Goal: Task Accomplishment & Management: Manage account settings

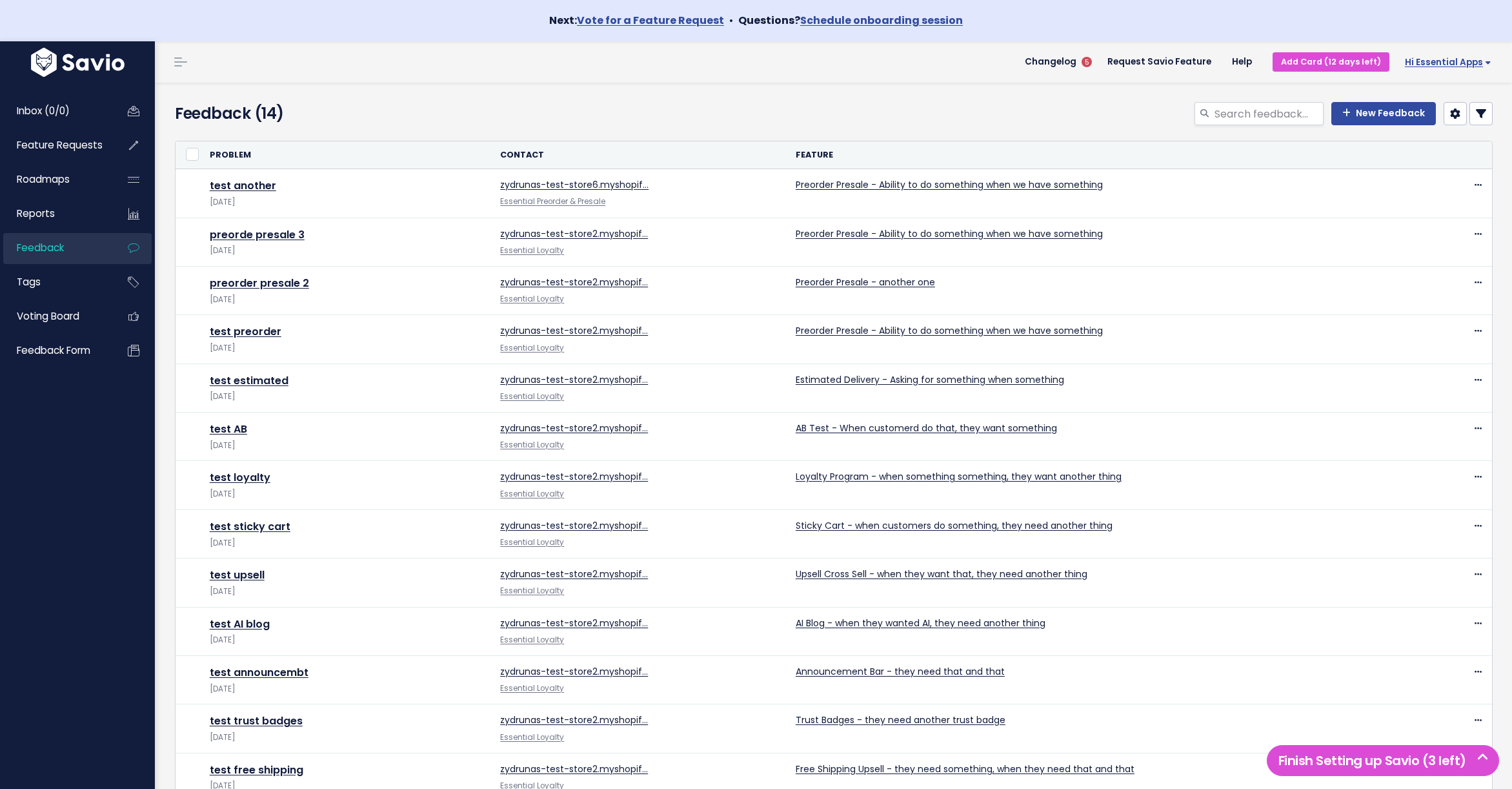
click at [1451, 57] on span "Hi Essential Apps" at bounding box center [1448, 62] width 87 height 10
click at [1444, 100] on link "Vault Settings" at bounding box center [1448, 100] width 95 height 25
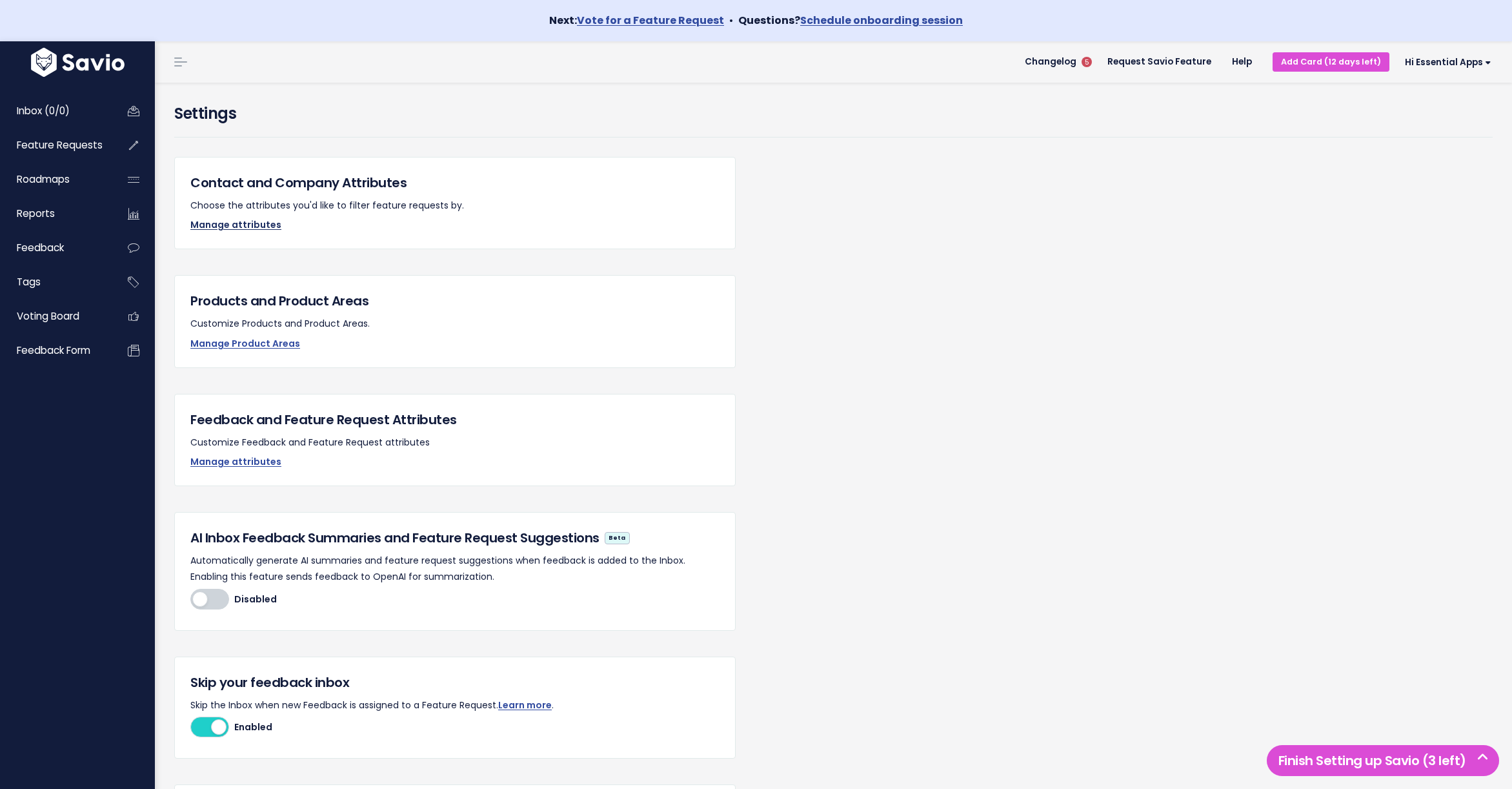
click at [230, 230] on link "Manage attributes" at bounding box center [236, 225] width 91 height 13
click at [224, 346] on link "Manage Product Areas" at bounding box center [245, 343] width 110 height 13
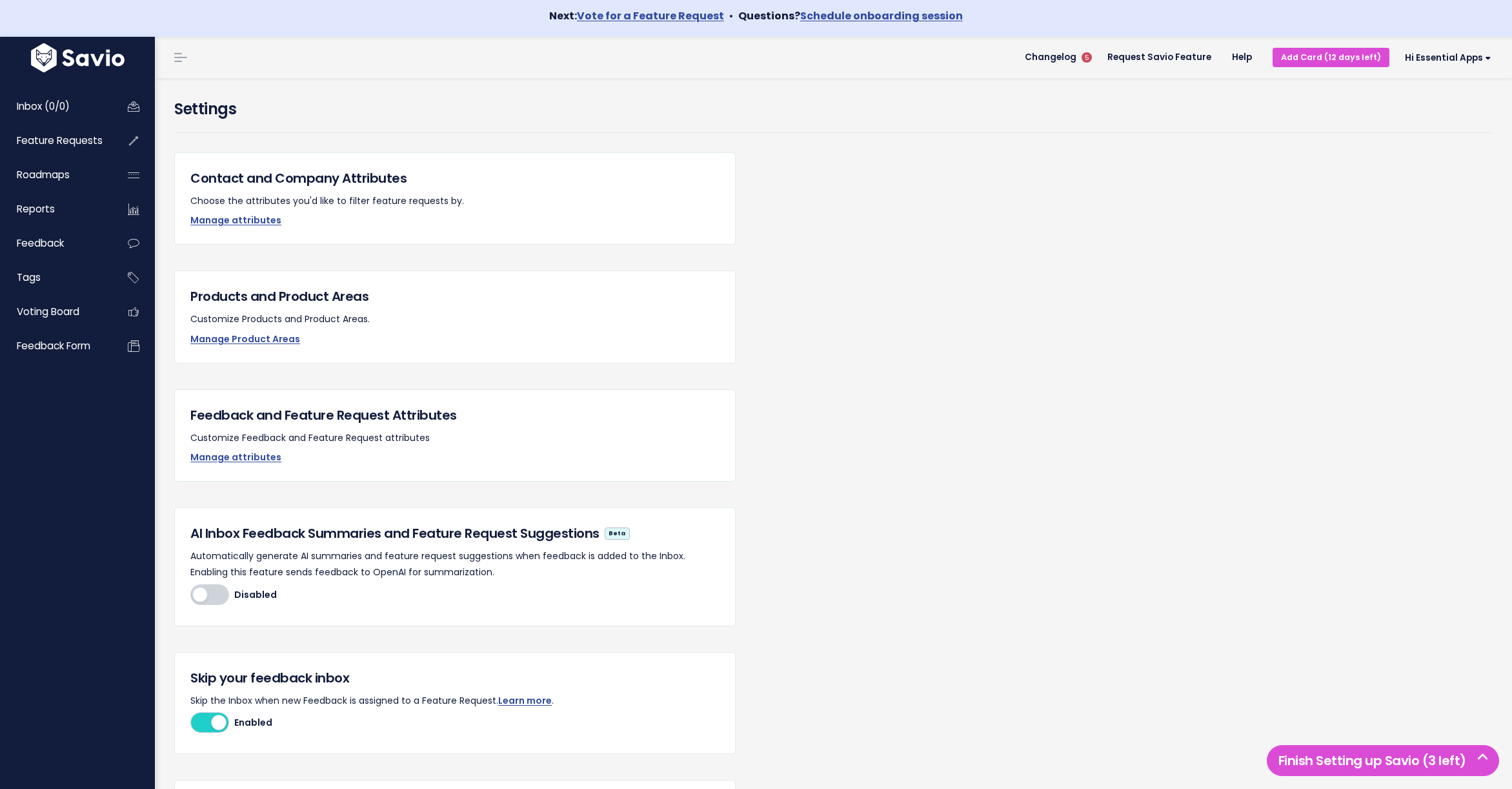
scroll to position [7, 0]
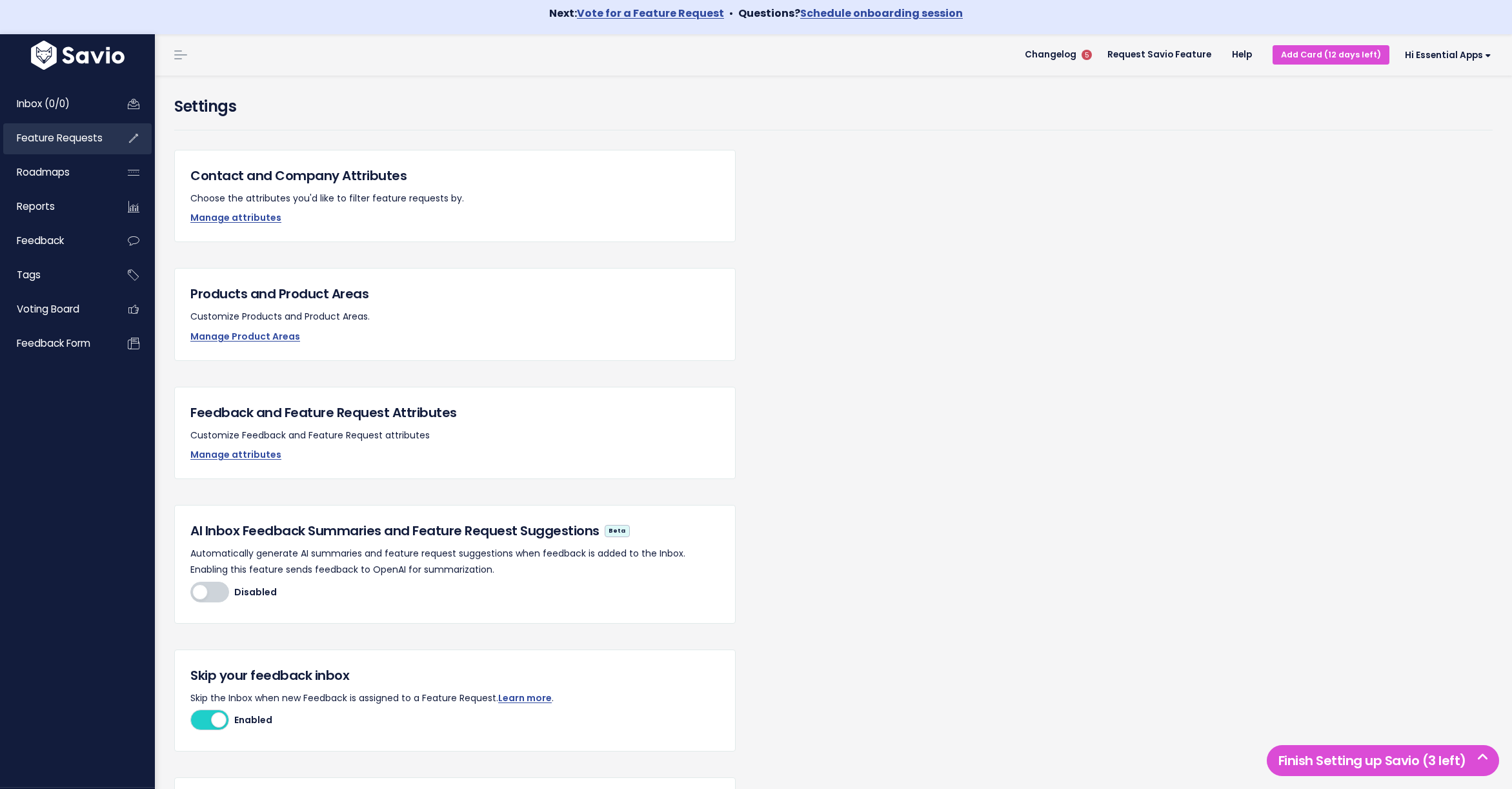
click at [51, 138] on span "Feature Requests" at bounding box center [60, 138] width 86 height 14
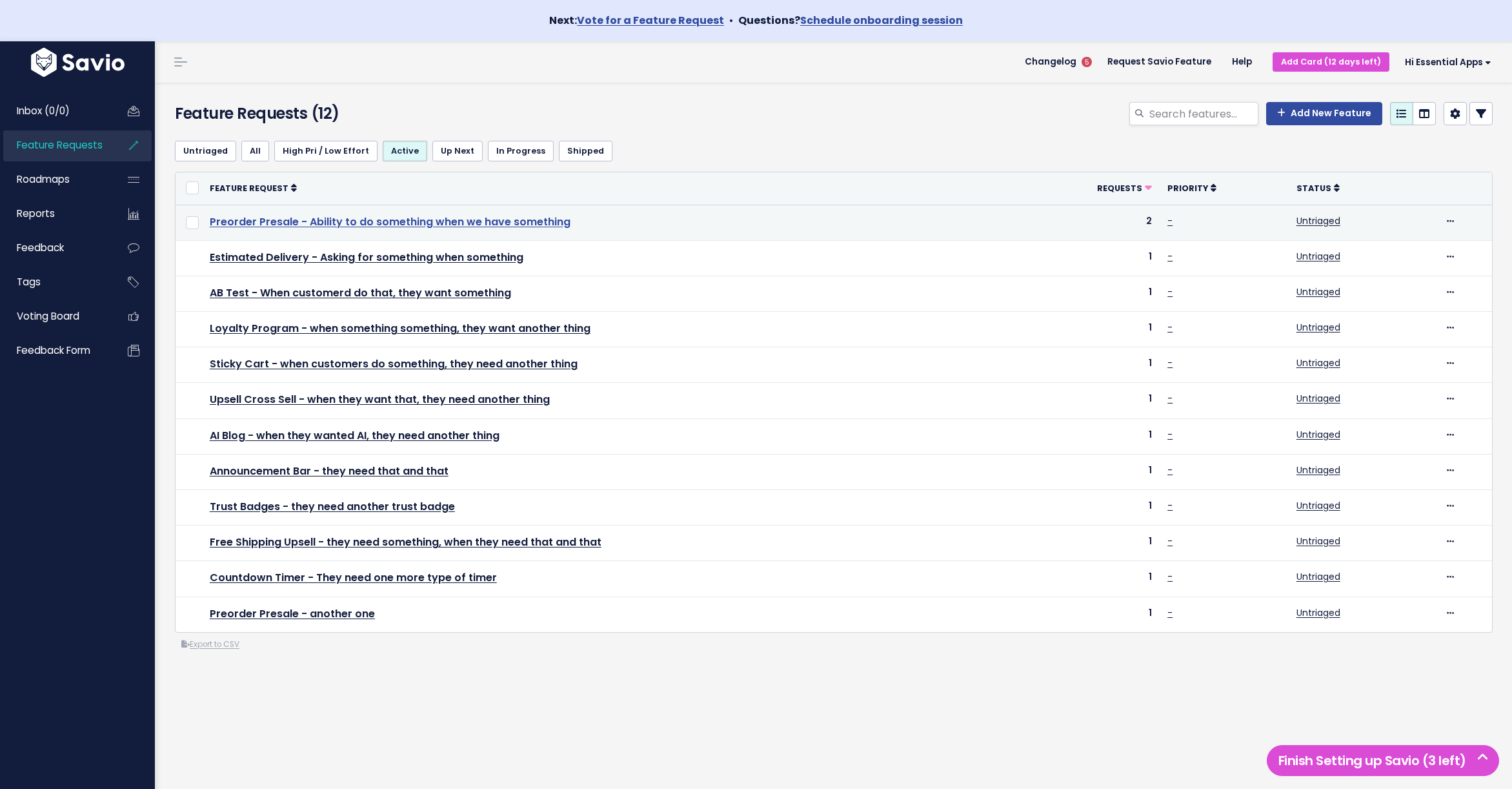
click at [264, 224] on link "Preorder Presale - Ability to do something when we have something" at bounding box center [390, 221] width 360 height 15
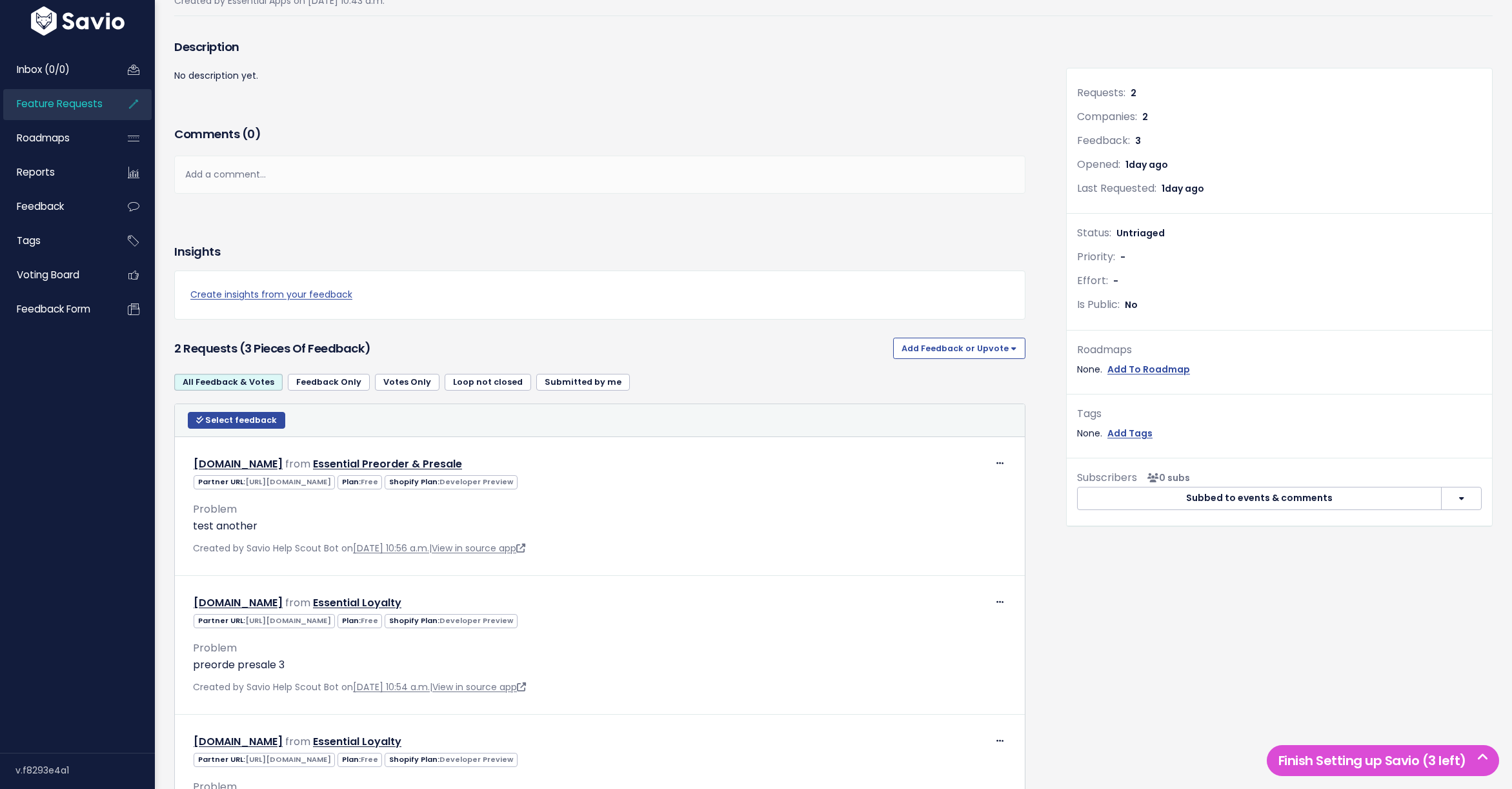
scroll to position [156, 0]
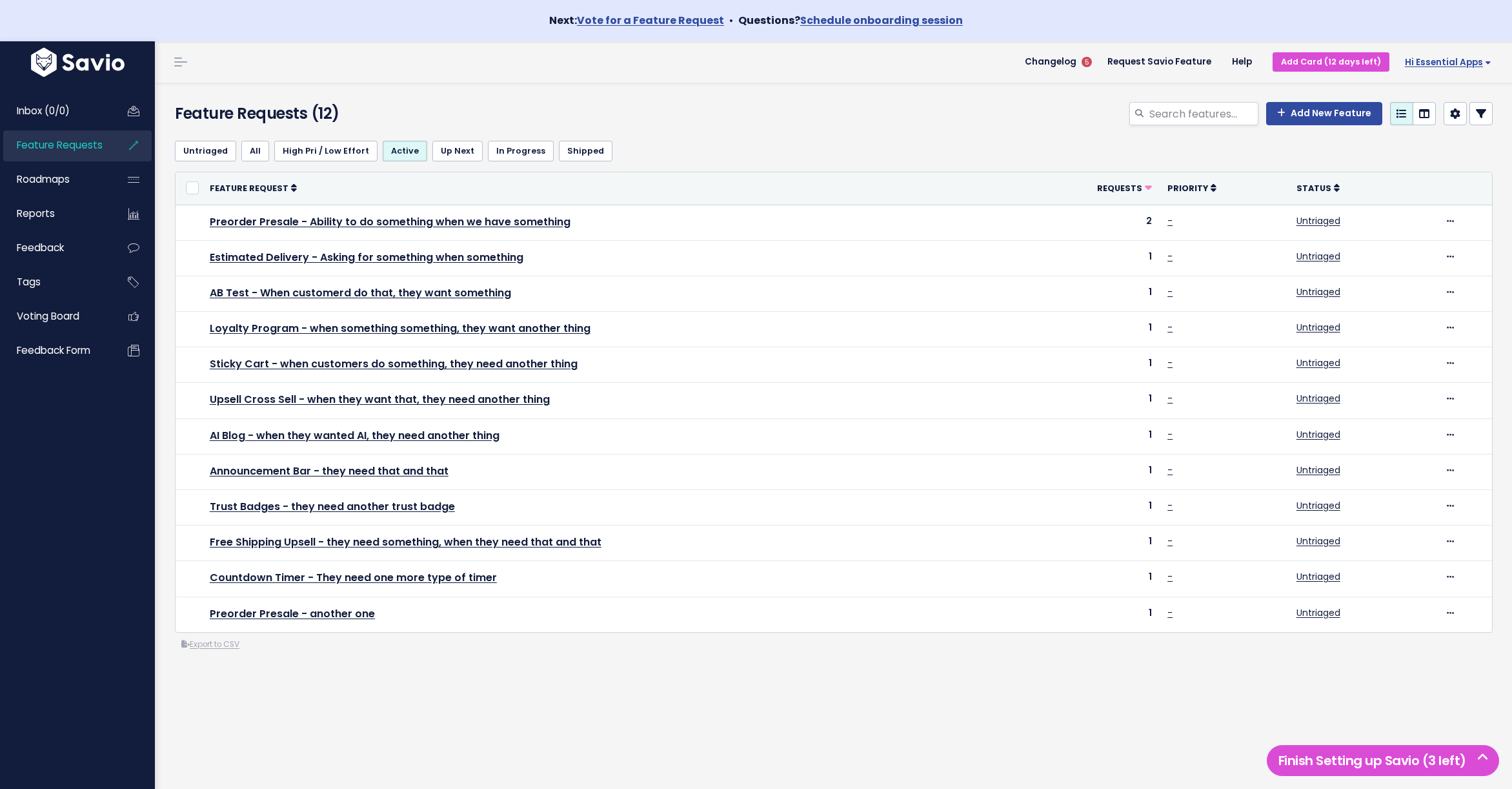
click at [1444, 61] on span "Hi Essential Apps" at bounding box center [1448, 62] width 87 height 10
click at [1441, 205] on link "Billing" at bounding box center [1448, 201] width 95 height 25
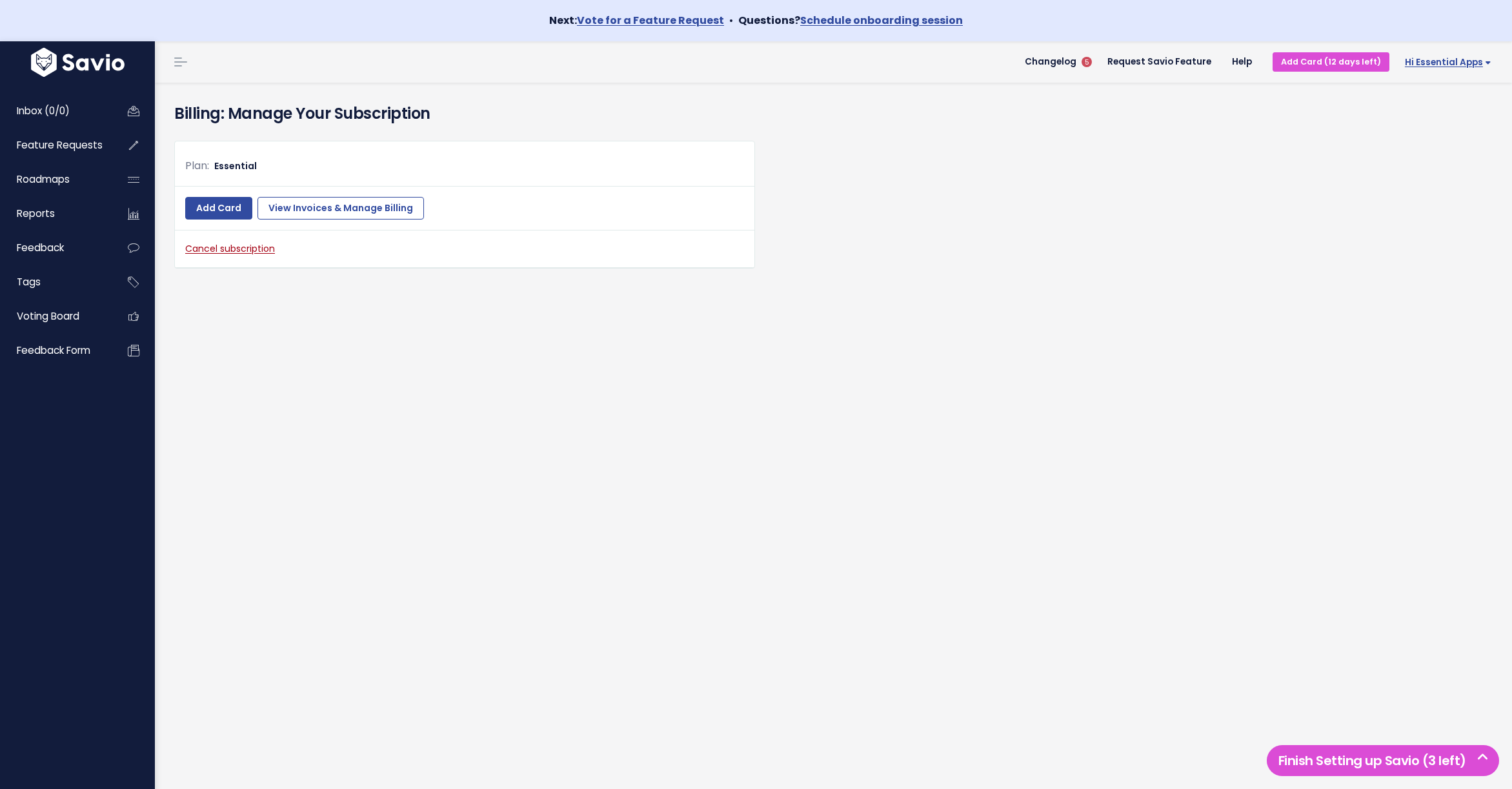
click at [1449, 63] on span "Hi Essential Apps" at bounding box center [1448, 62] width 87 height 10
click at [1442, 98] on link "Vault Settings" at bounding box center [1448, 100] width 95 height 25
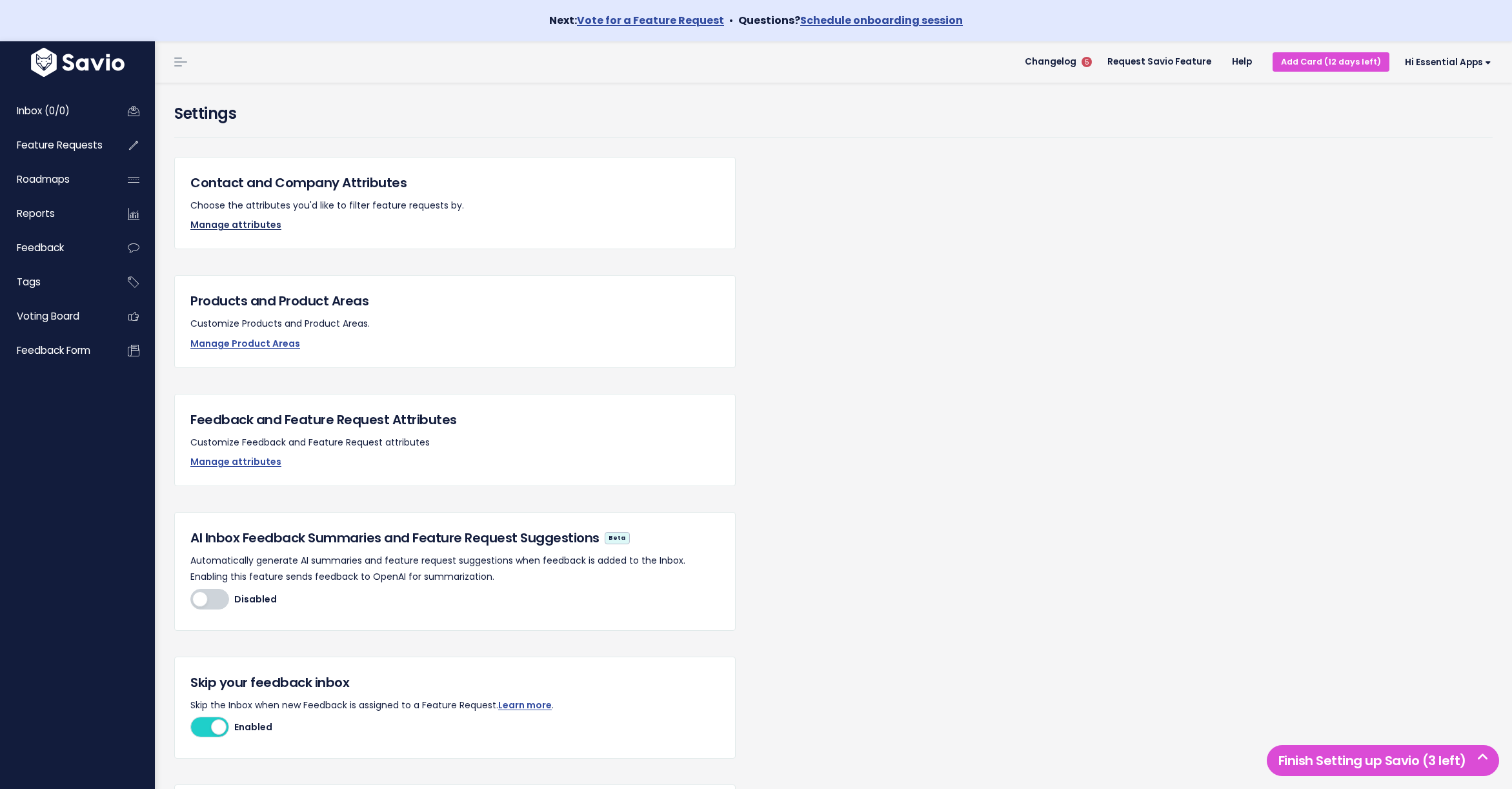
click at [233, 230] on link "Manage attributes" at bounding box center [236, 225] width 91 height 13
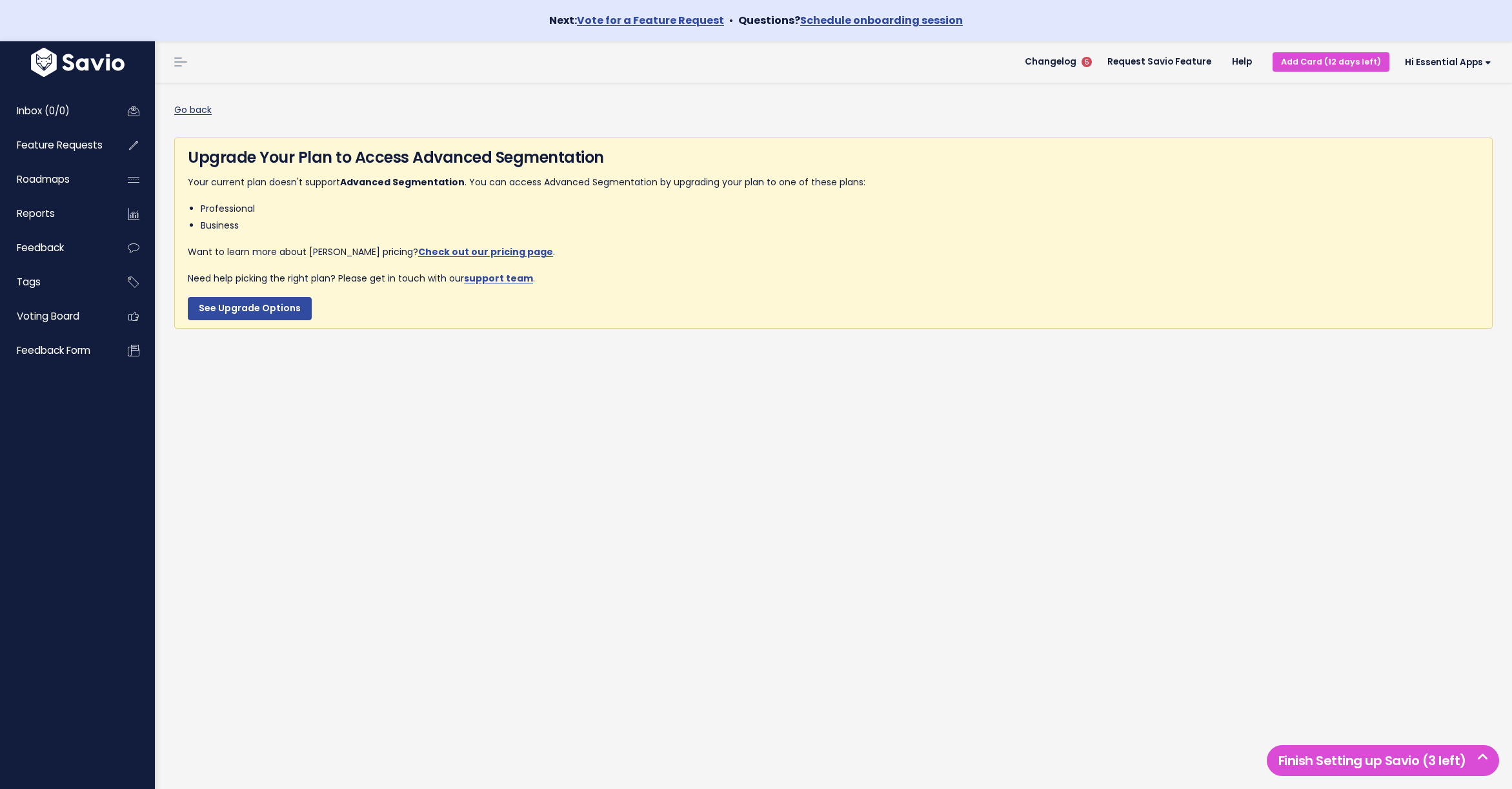
click at [191, 111] on link "Go back" at bounding box center [193, 110] width 37 height 13
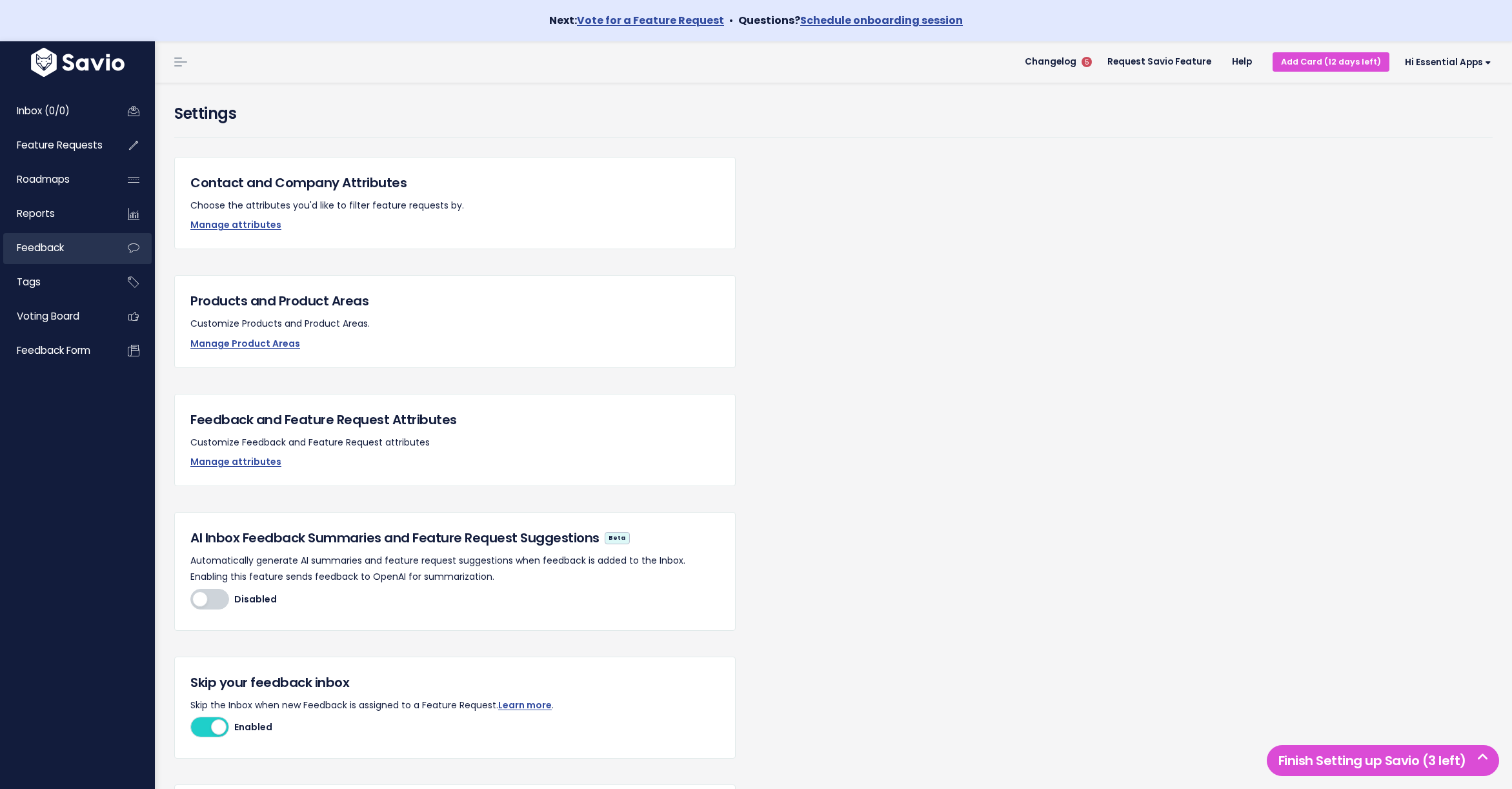
click at [45, 254] on span "Feedback" at bounding box center [40, 247] width 47 height 14
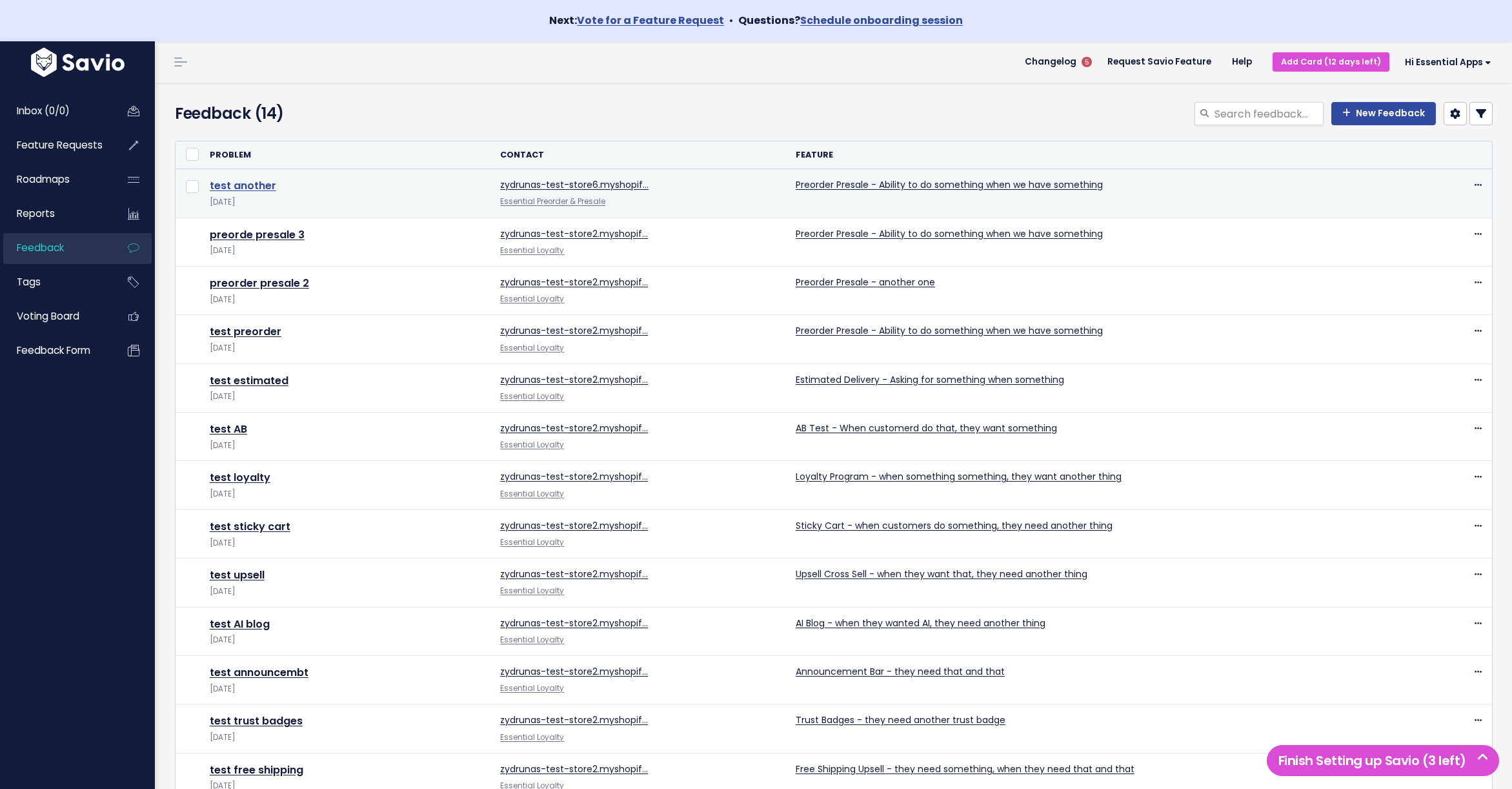
click at [240, 188] on link "test another" at bounding box center [244, 186] width 67 height 15
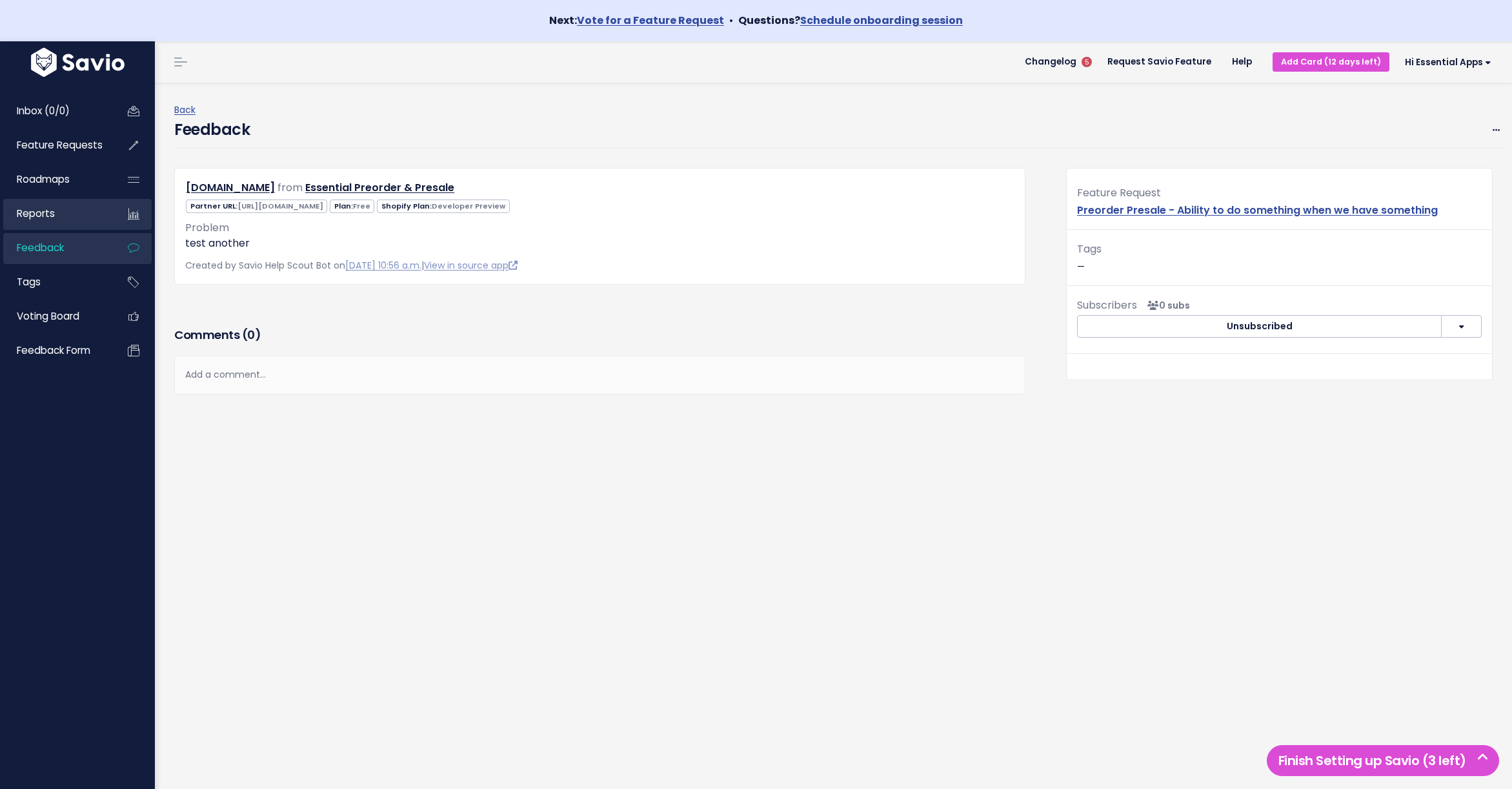
click at [33, 215] on span "Reports" at bounding box center [36, 213] width 38 height 14
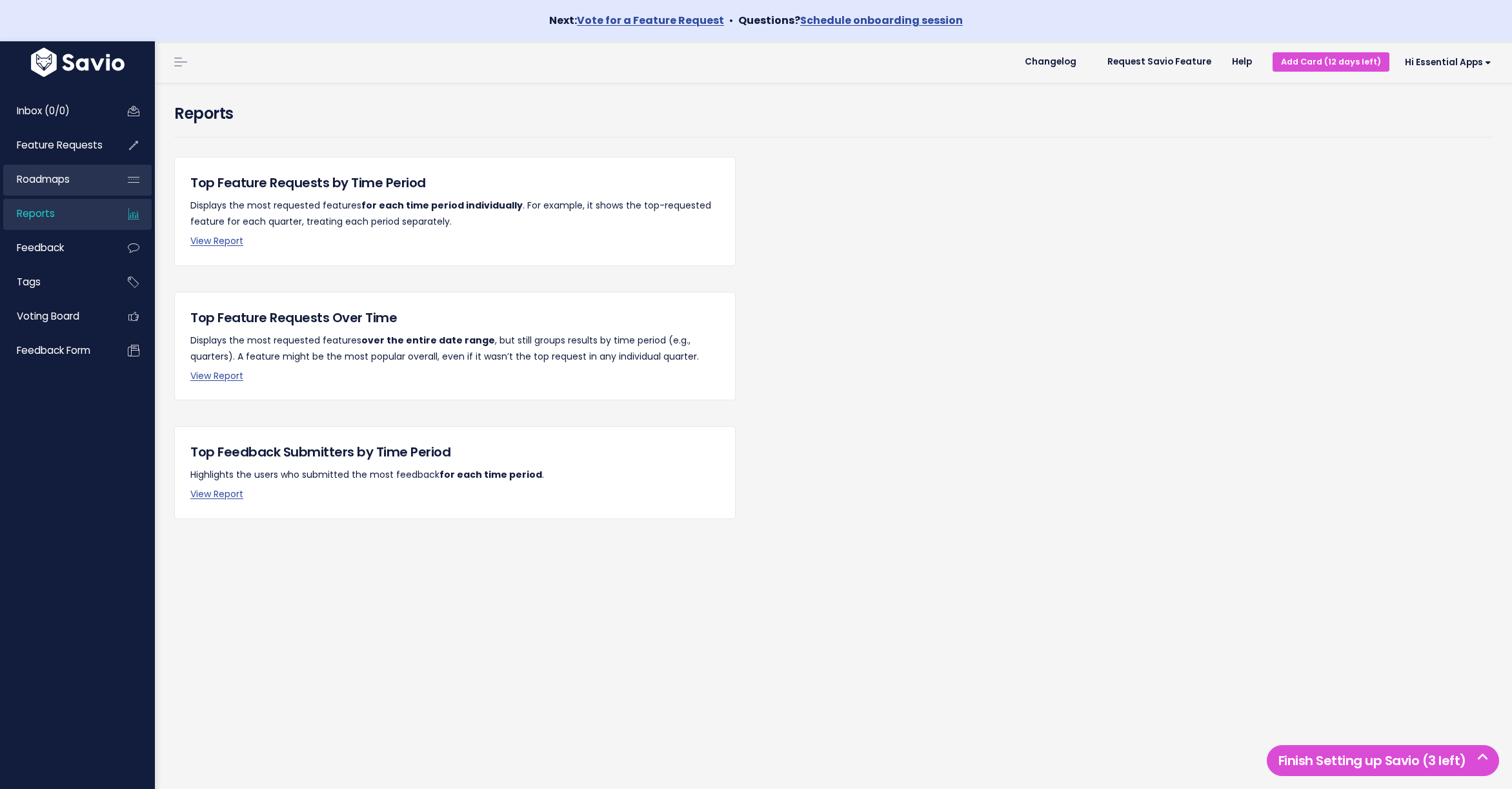
click at [40, 182] on span "Roadmaps" at bounding box center [43, 178] width 53 height 14
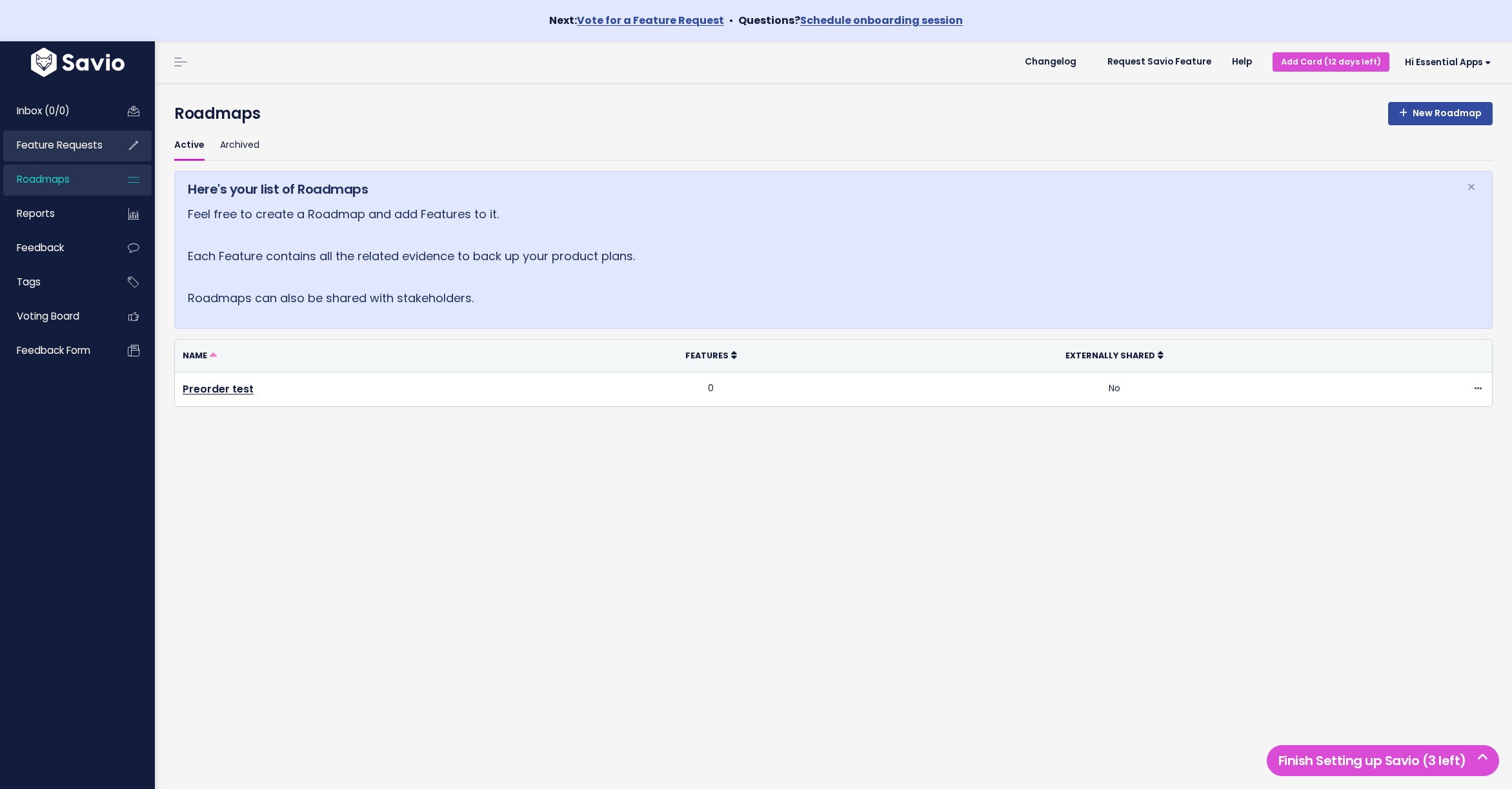
click at [47, 141] on span "Feature Requests" at bounding box center [60, 145] width 86 height 14
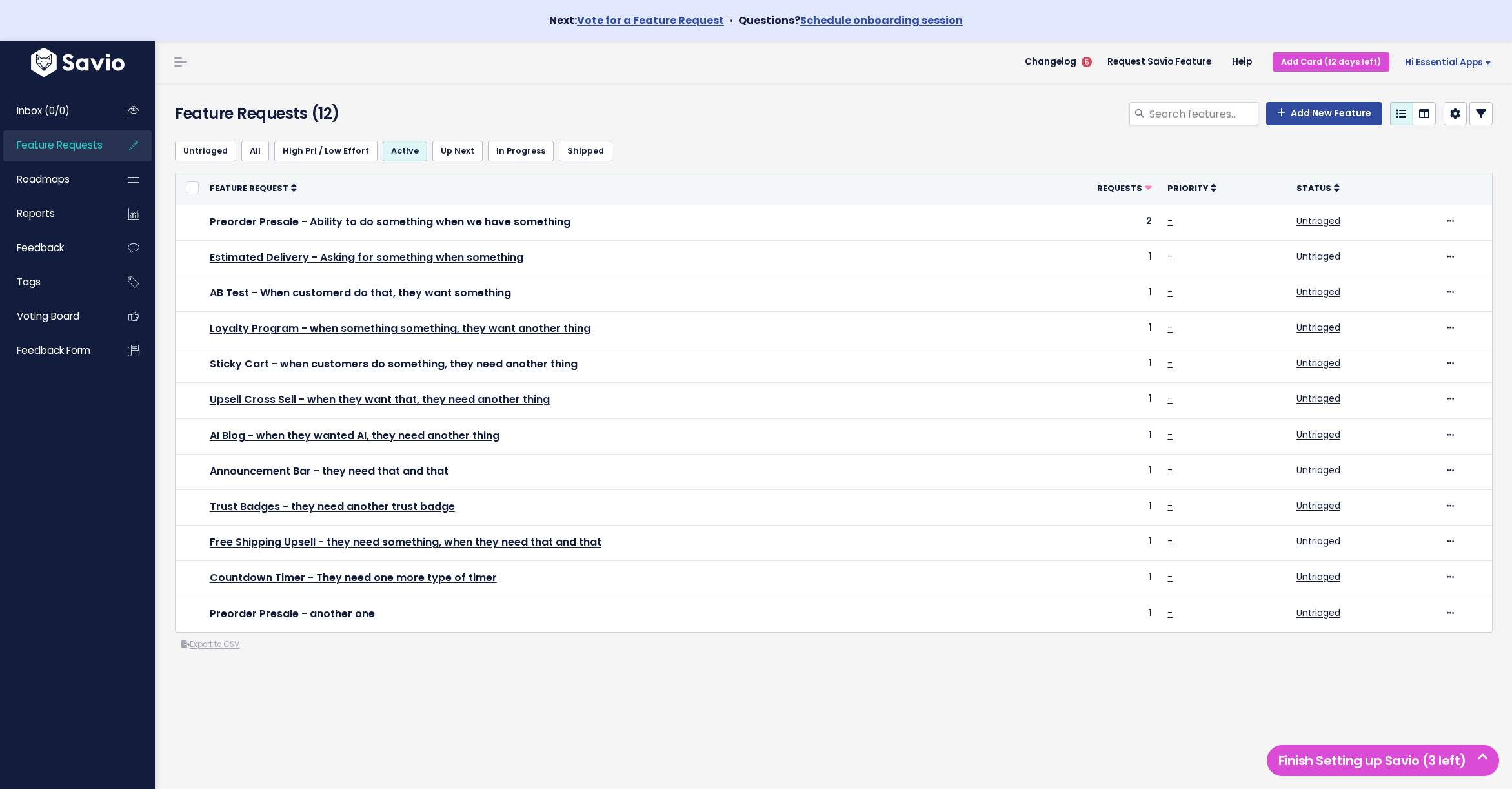
click at [1424, 67] on span "Hi Essential Apps" at bounding box center [1448, 62] width 87 height 10
click at [1466, 100] on link "Vault Settings" at bounding box center [1448, 100] width 95 height 25
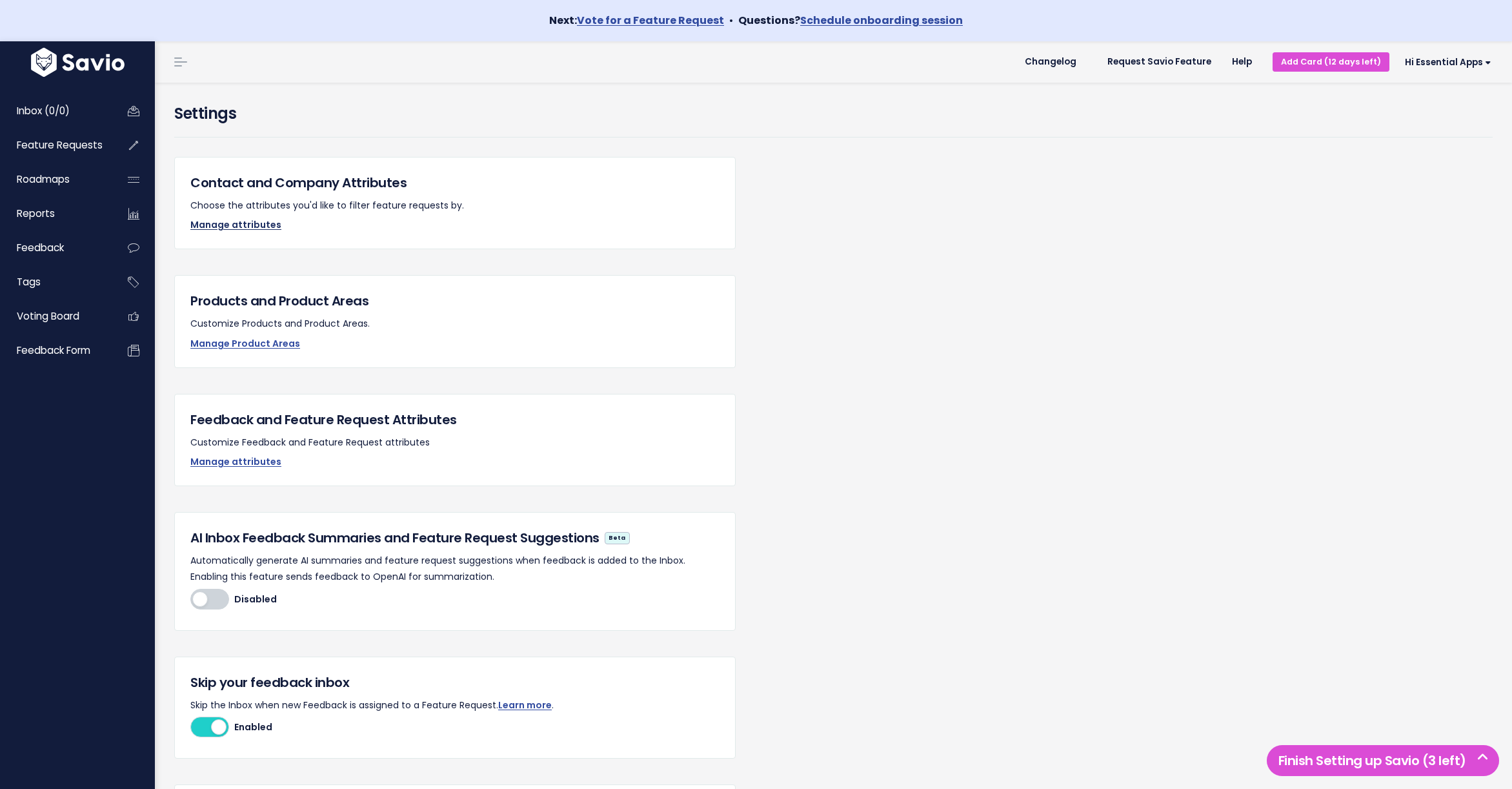
click at [227, 224] on link "Manage attributes" at bounding box center [236, 225] width 91 height 13
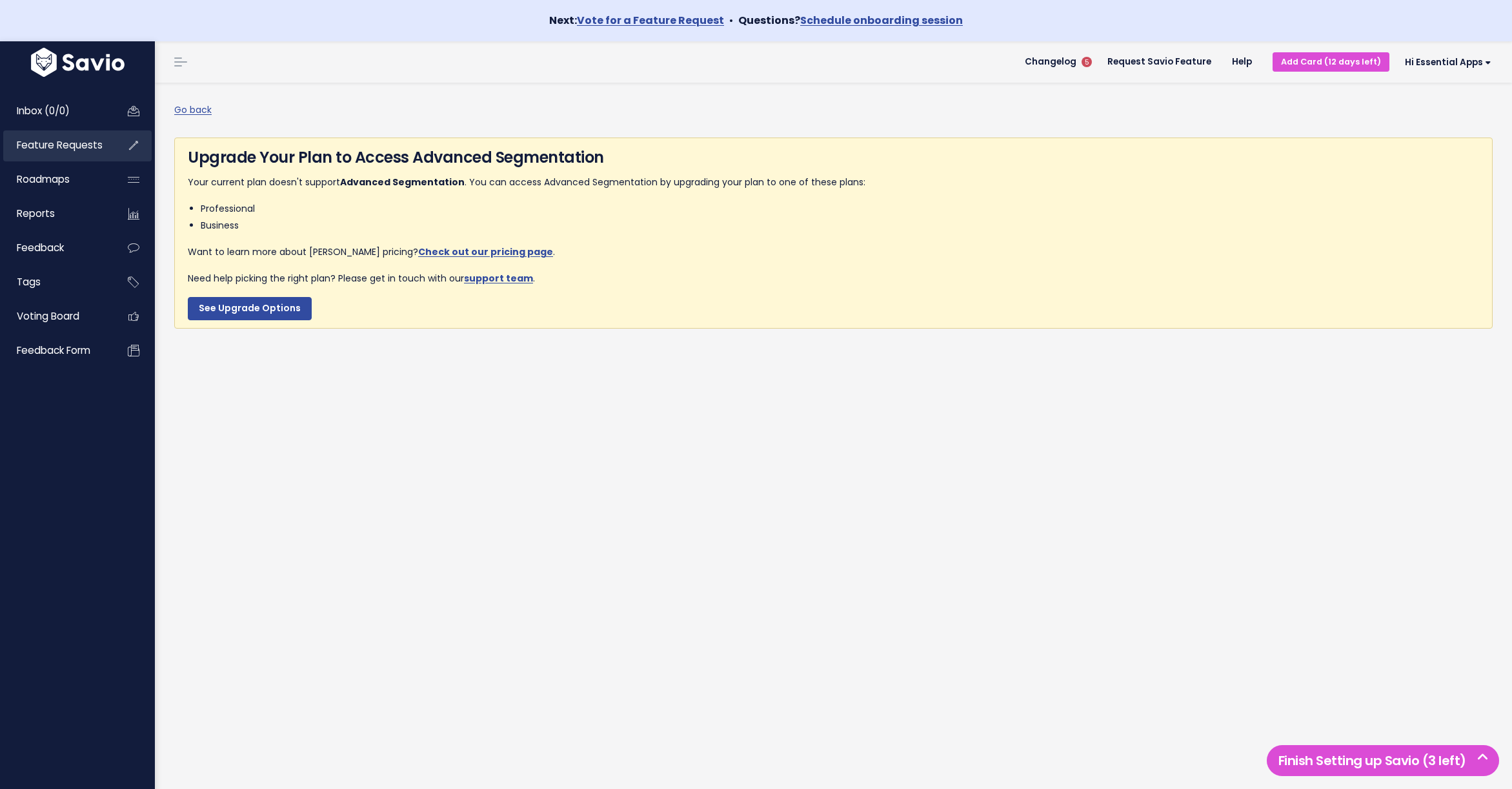
click at [37, 150] on span "Feature Requests" at bounding box center [60, 145] width 86 height 14
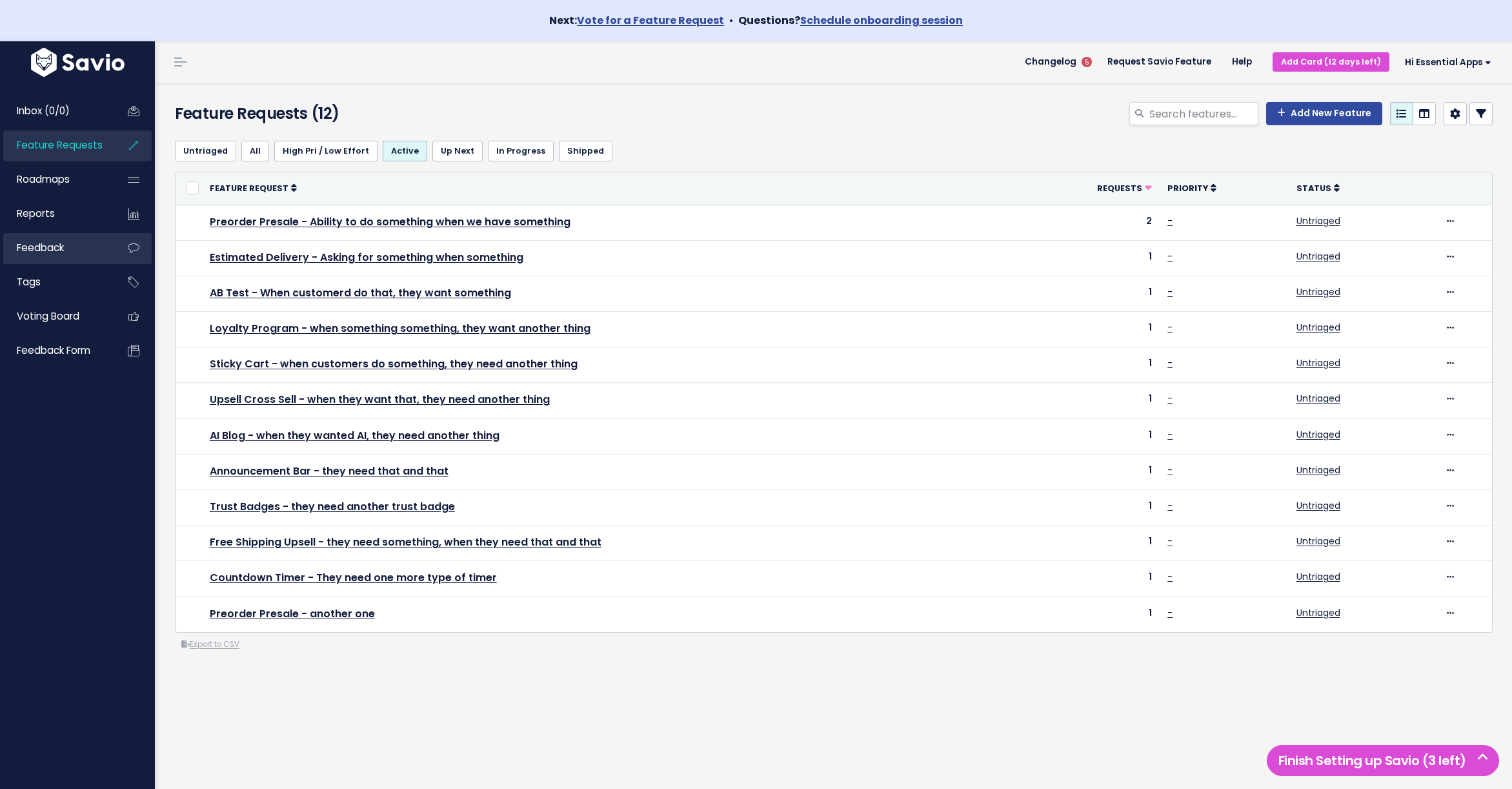
click at [49, 251] on span "Feedback" at bounding box center [40, 247] width 47 height 14
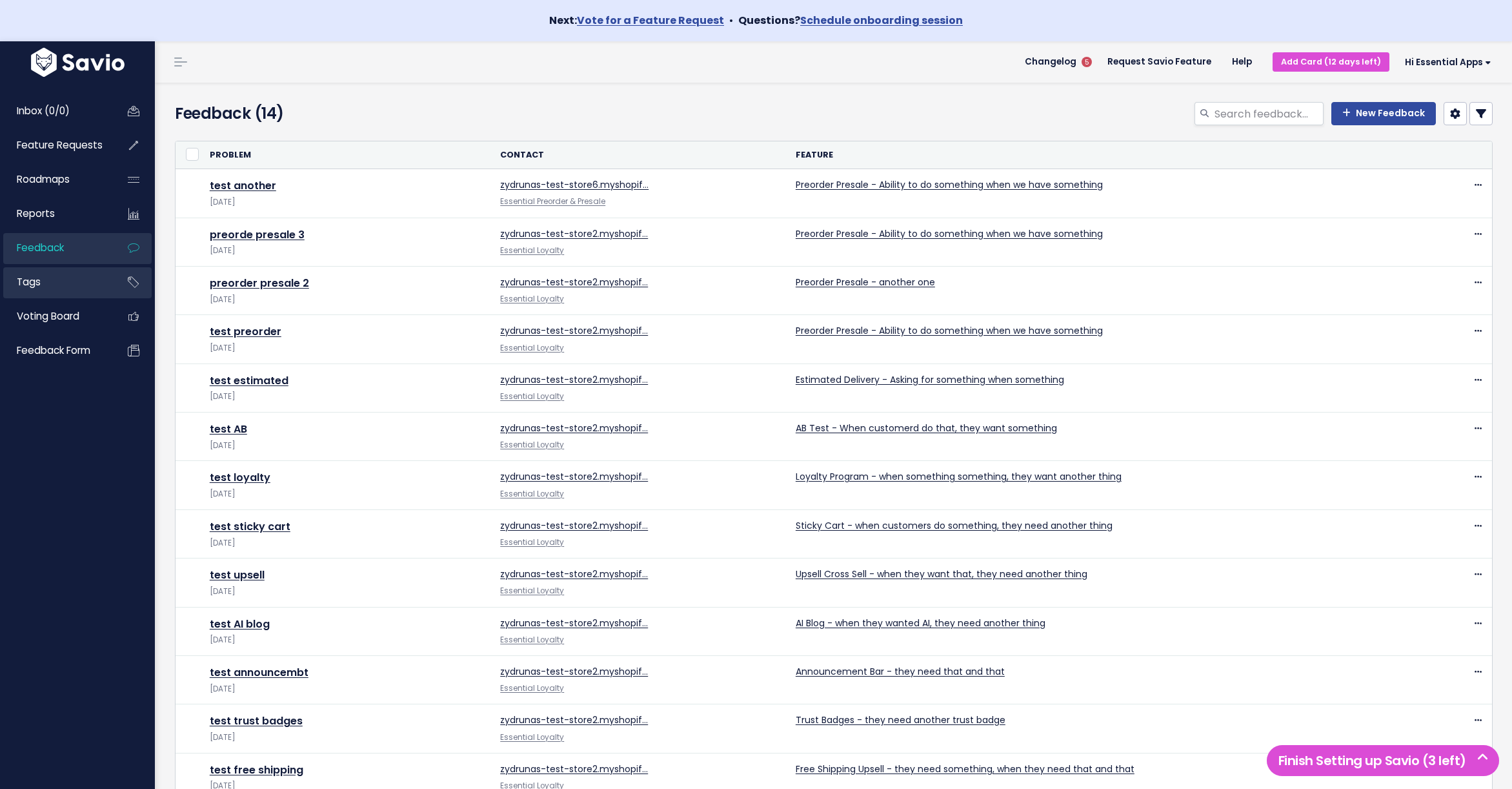
click at [31, 287] on span "Tags" at bounding box center [29, 281] width 24 height 14
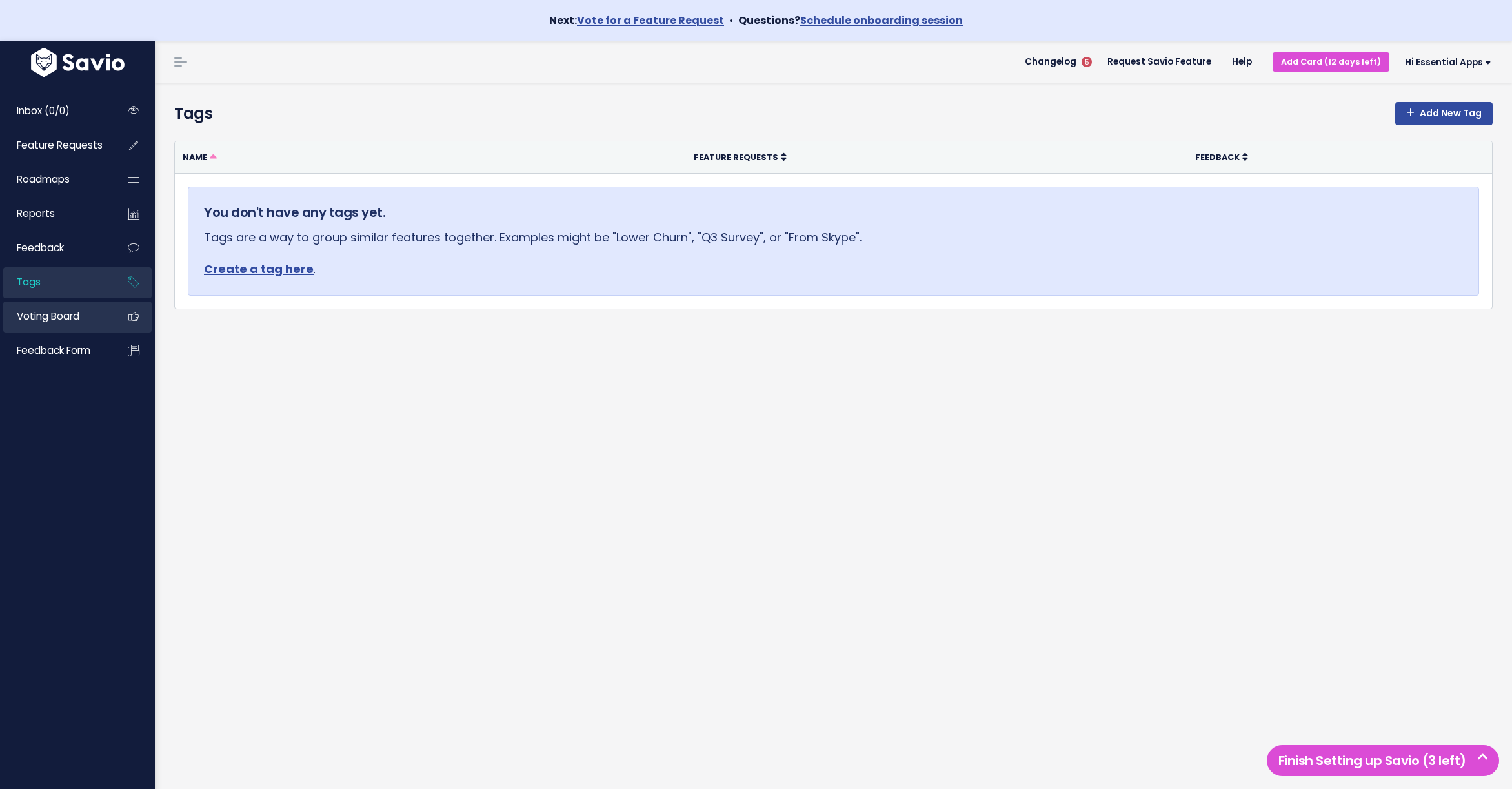
click at [36, 315] on span "Voting Board" at bounding box center [48, 315] width 63 height 14
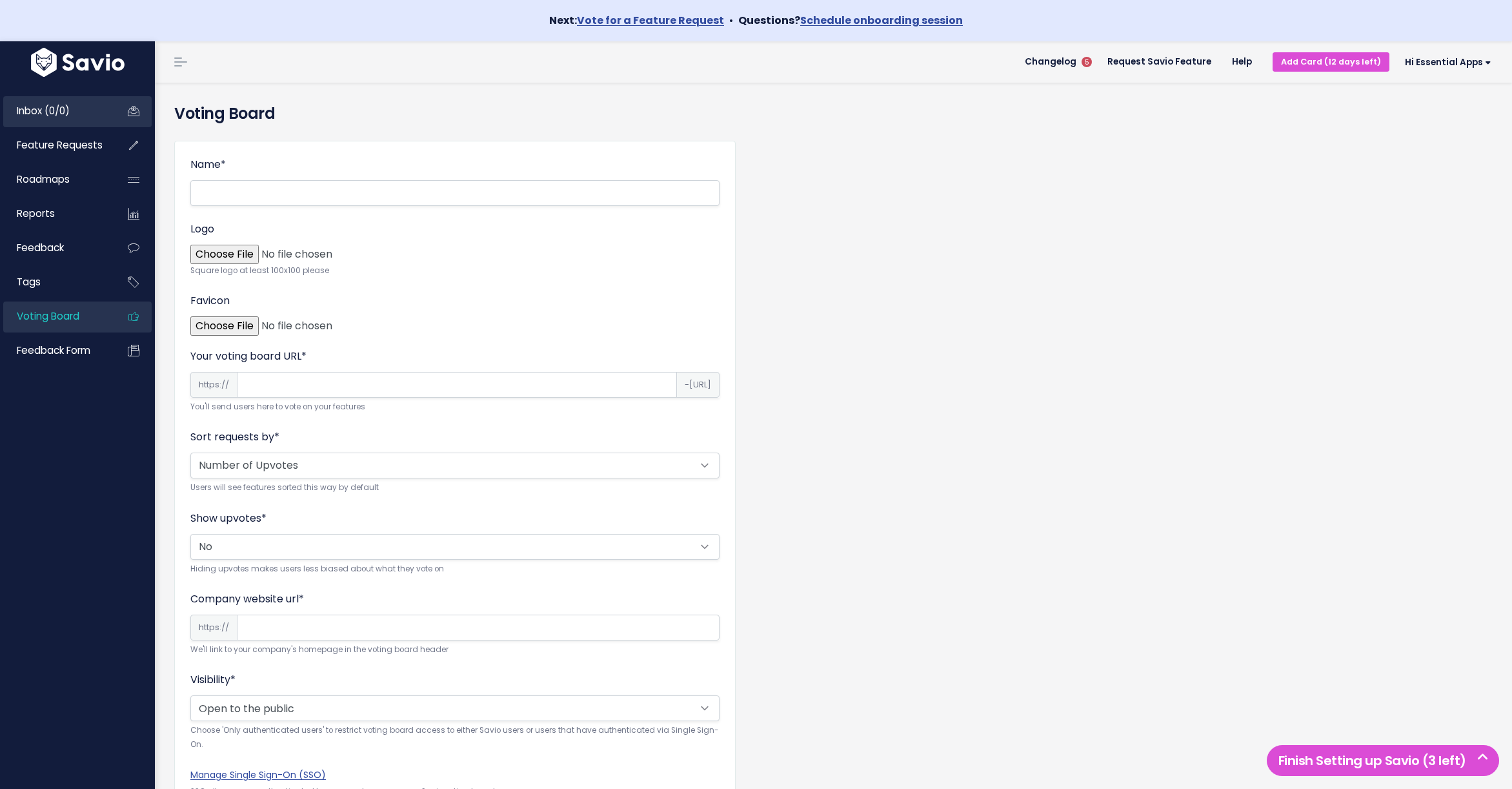
click at [39, 108] on span "Inbox (0/0)" at bounding box center [43, 111] width 53 height 14
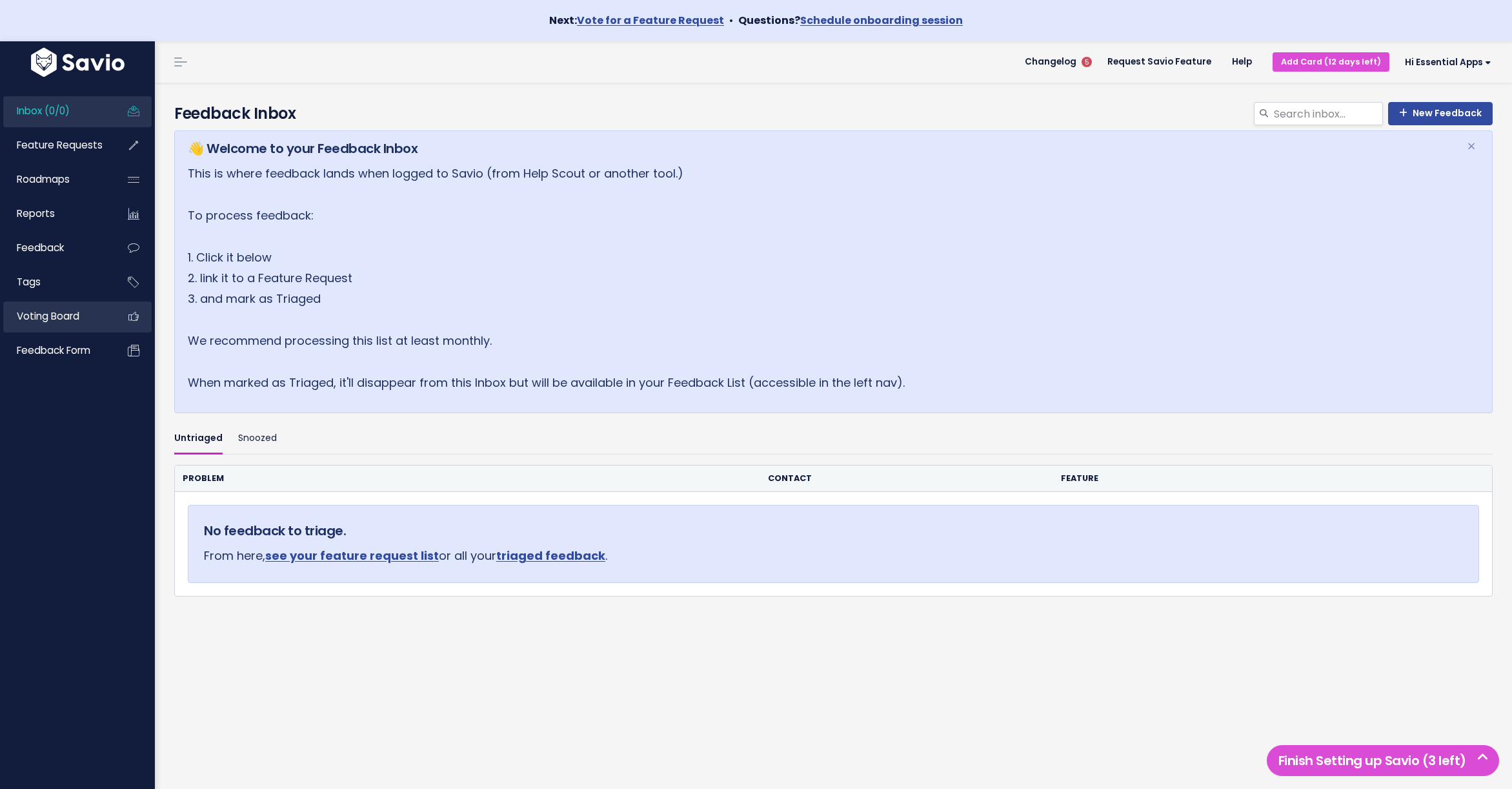
click at [36, 315] on span "Voting Board" at bounding box center [48, 315] width 63 height 14
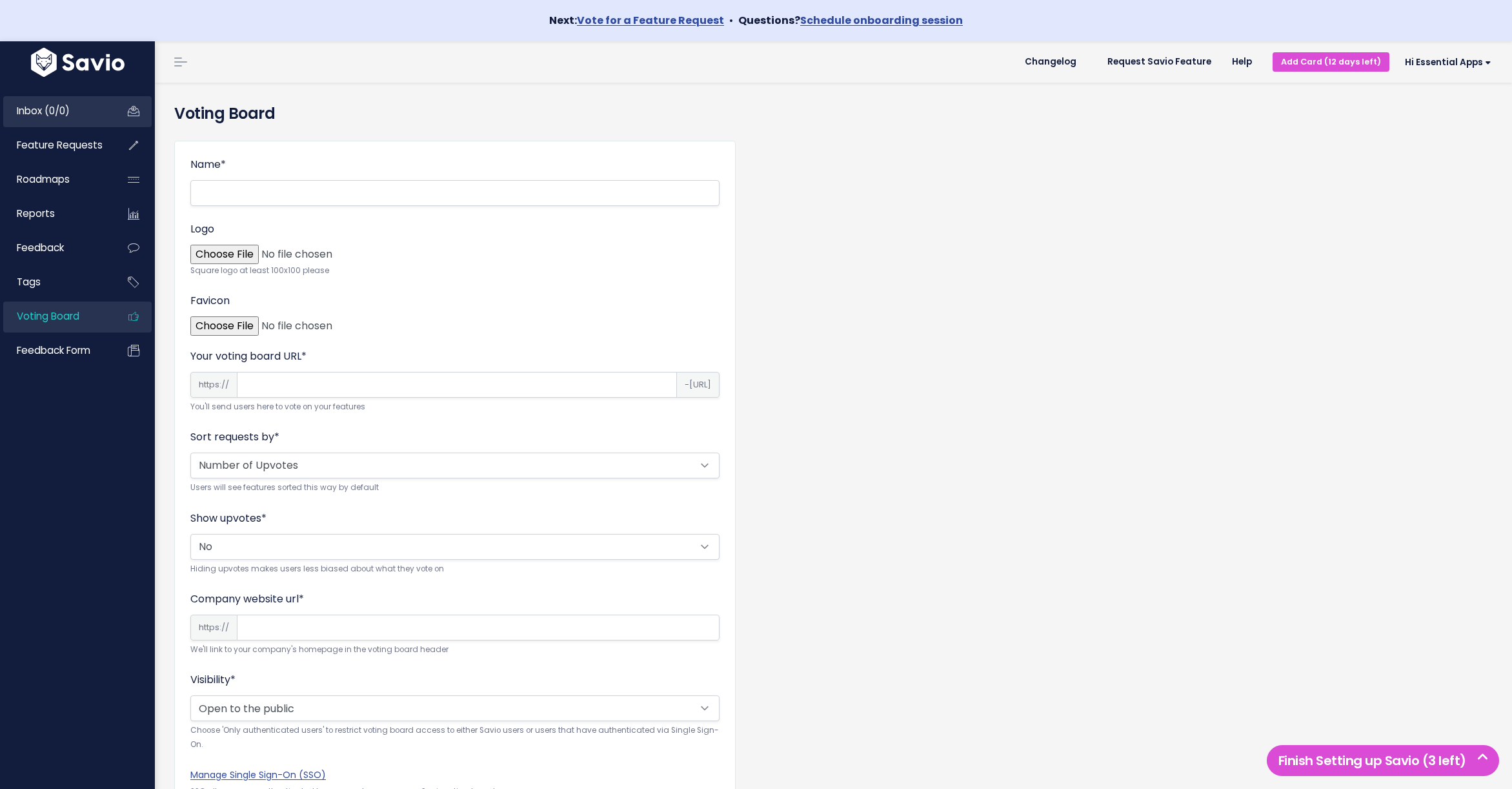
click at [41, 109] on span "Inbox (0/0)" at bounding box center [43, 111] width 53 height 14
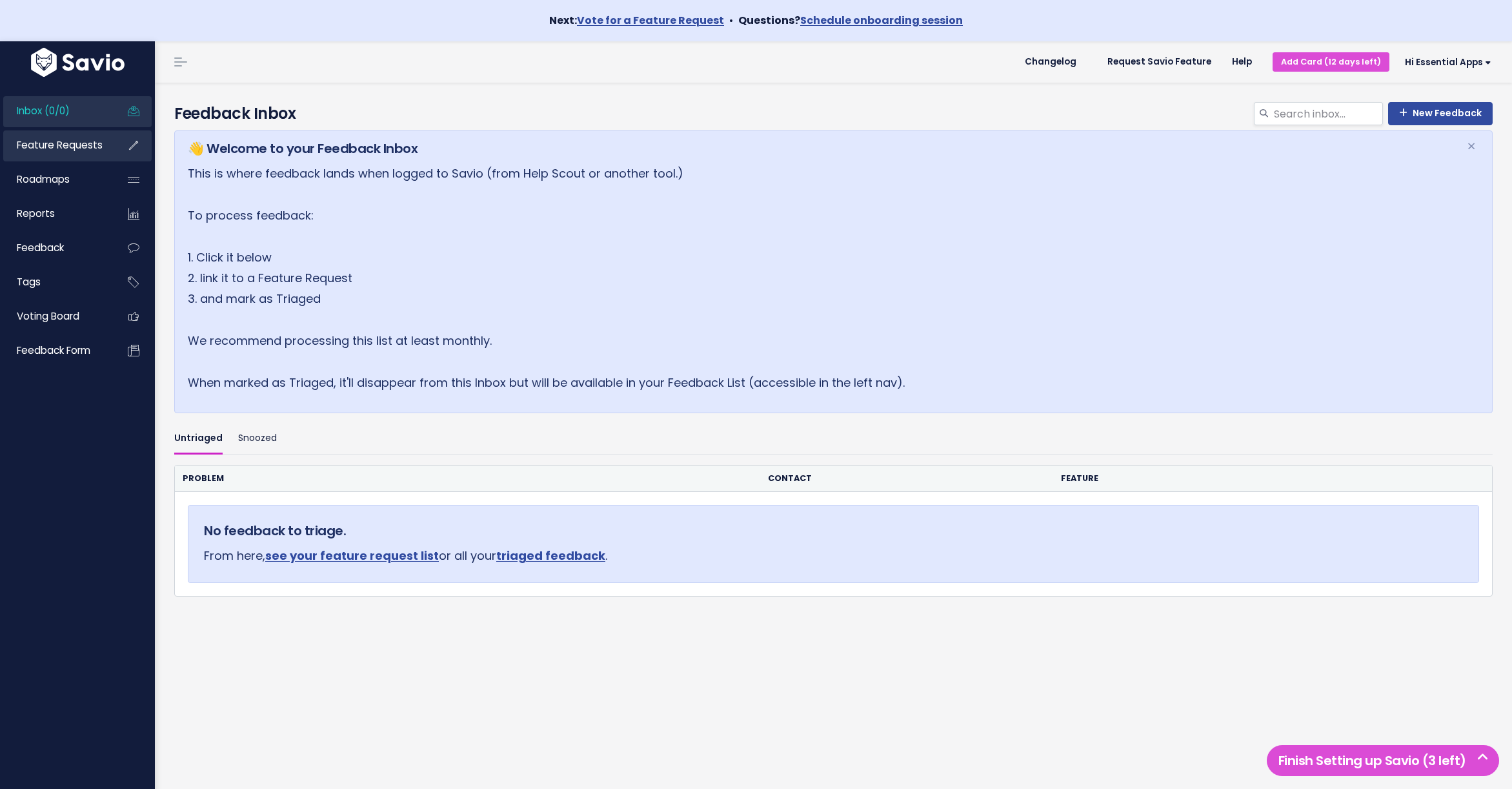
click at [53, 140] on span "Feature Requests" at bounding box center [60, 145] width 86 height 14
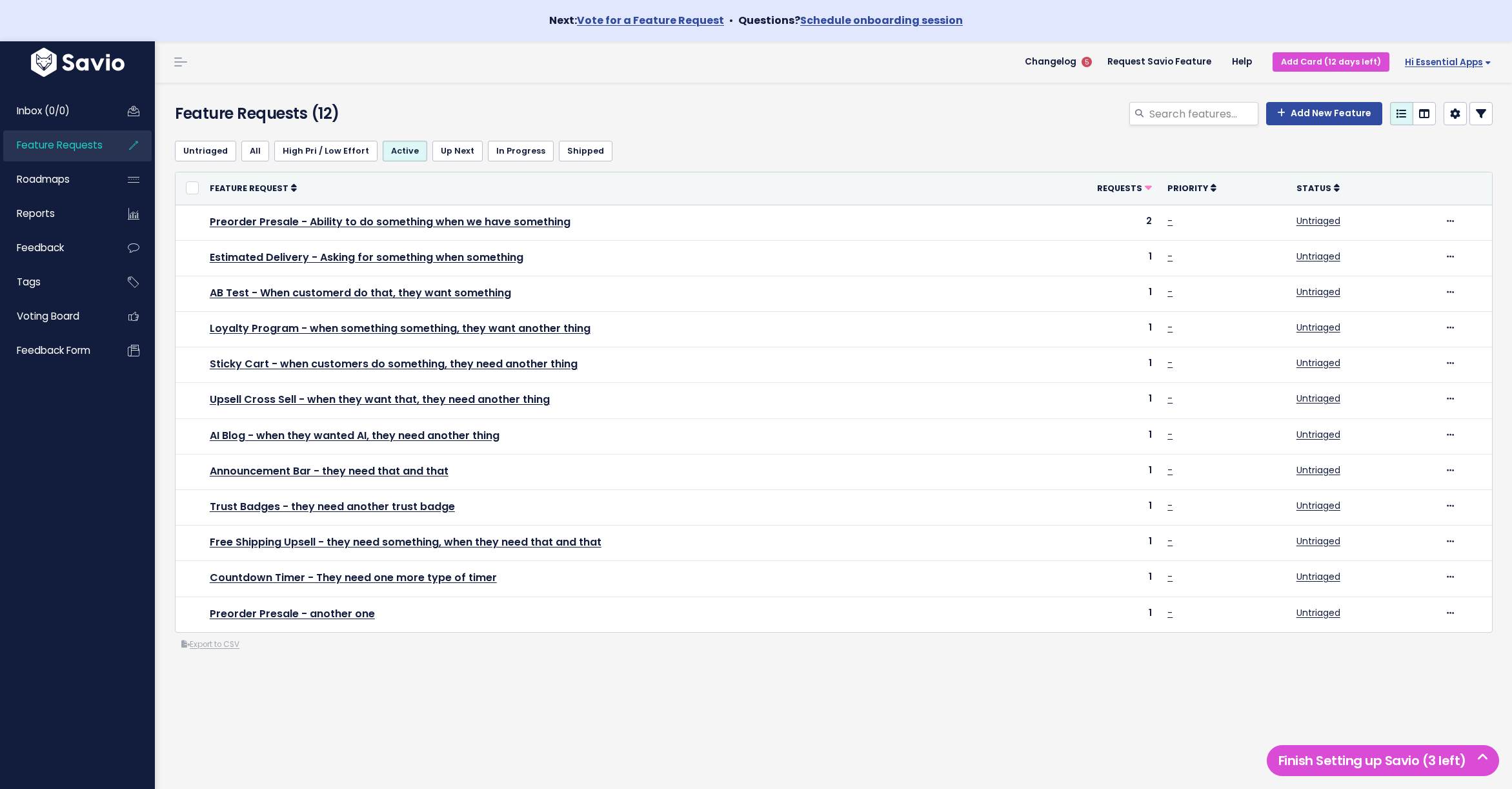
click at [1445, 60] on span "Hi Essential Apps" at bounding box center [1448, 62] width 87 height 10
click at [1433, 174] on link "Manage Users" at bounding box center [1448, 175] width 95 height 25
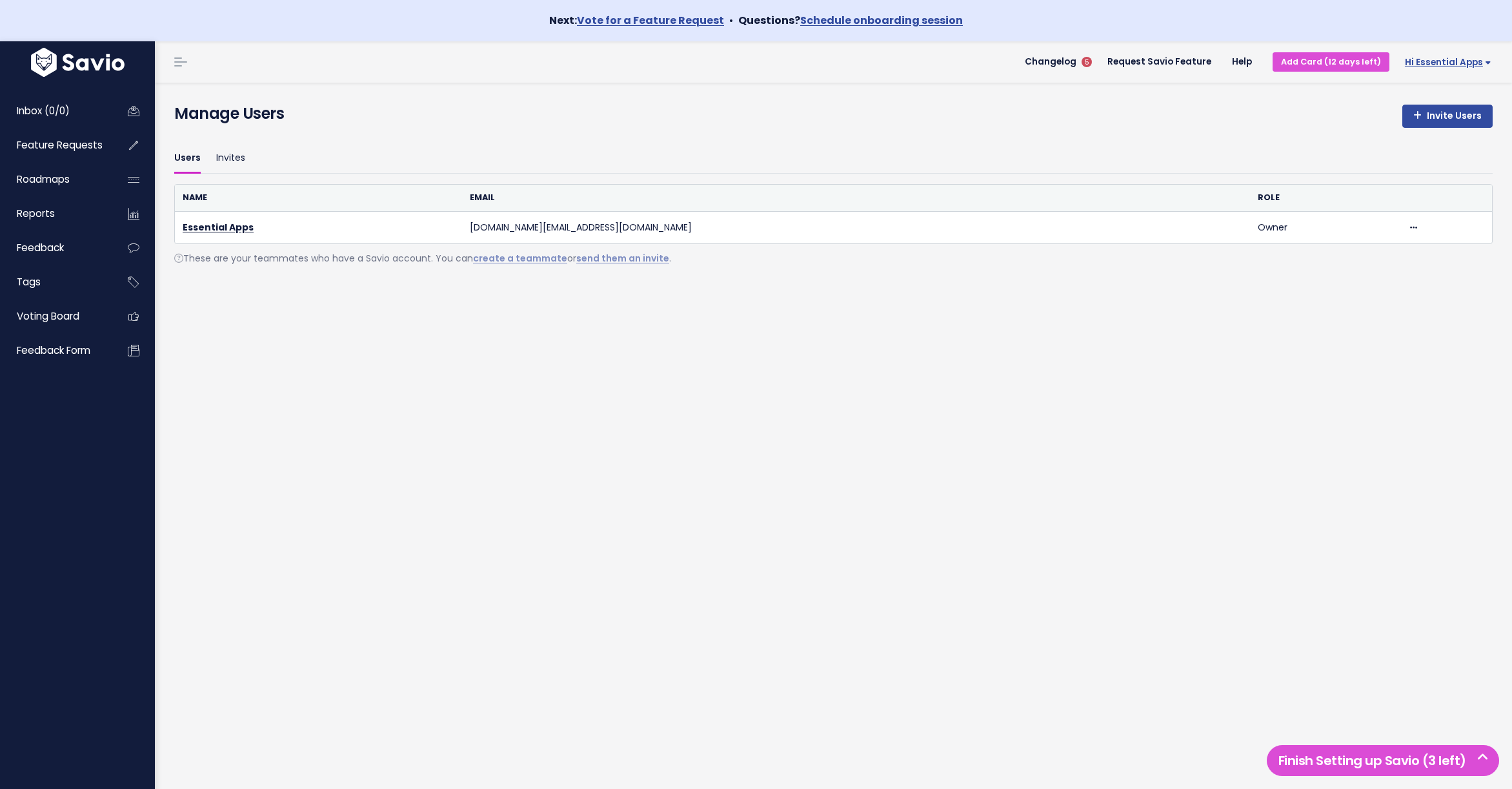
click at [1446, 53] on link "Hi Essential Apps" at bounding box center [1445, 62] width 112 height 20
click at [1446, 93] on link "Vault Settings" at bounding box center [1448, 100] width 95 height 25
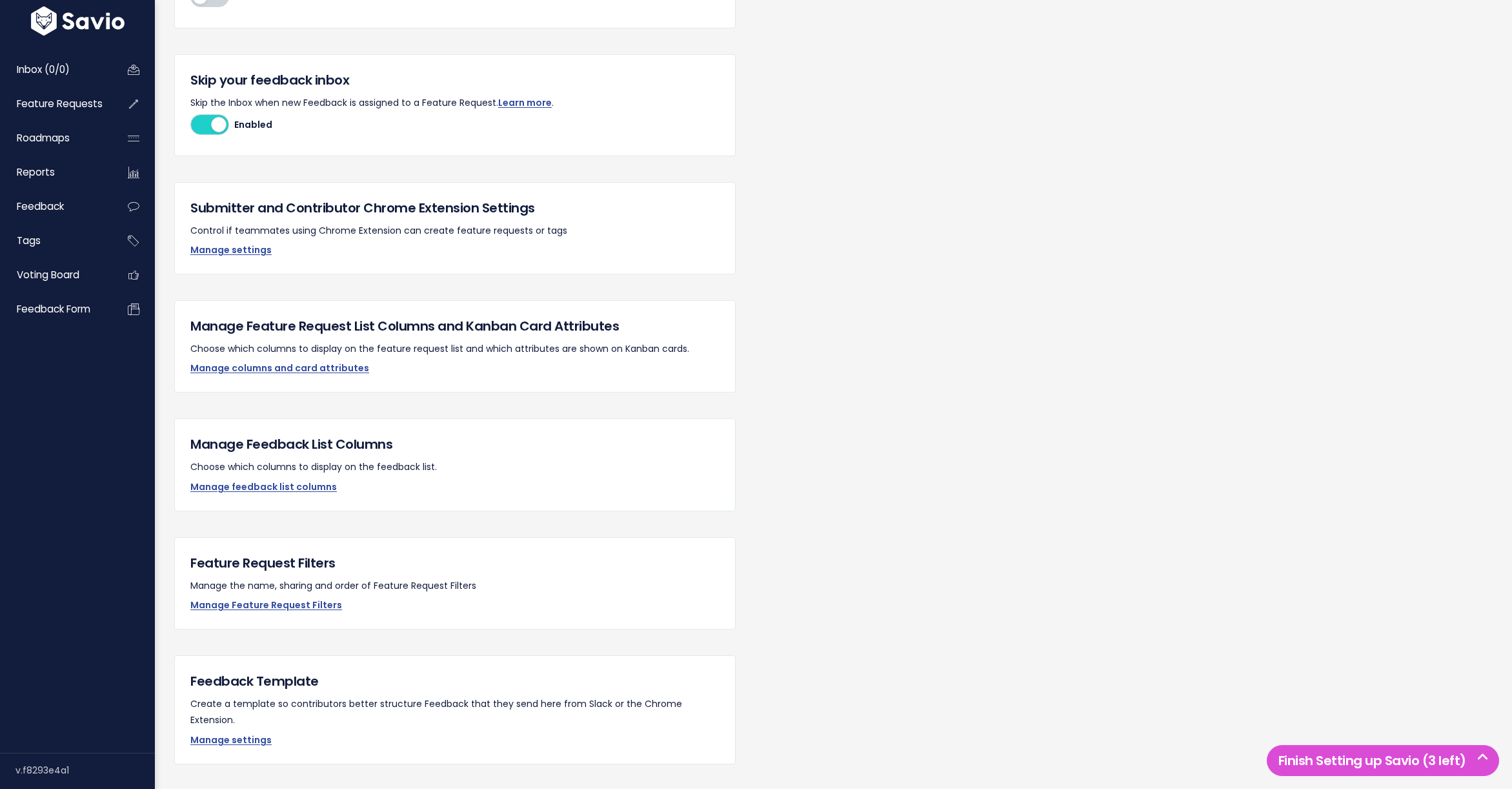
scroll to position [603, 0]
click at [240, 244] on link "Manage settings" at bounding box center [231, 249] width 81 height 13
click at [234, 363] on link "Manage columns and card attributes" at bounding box center [279, 367] width 179 height 13
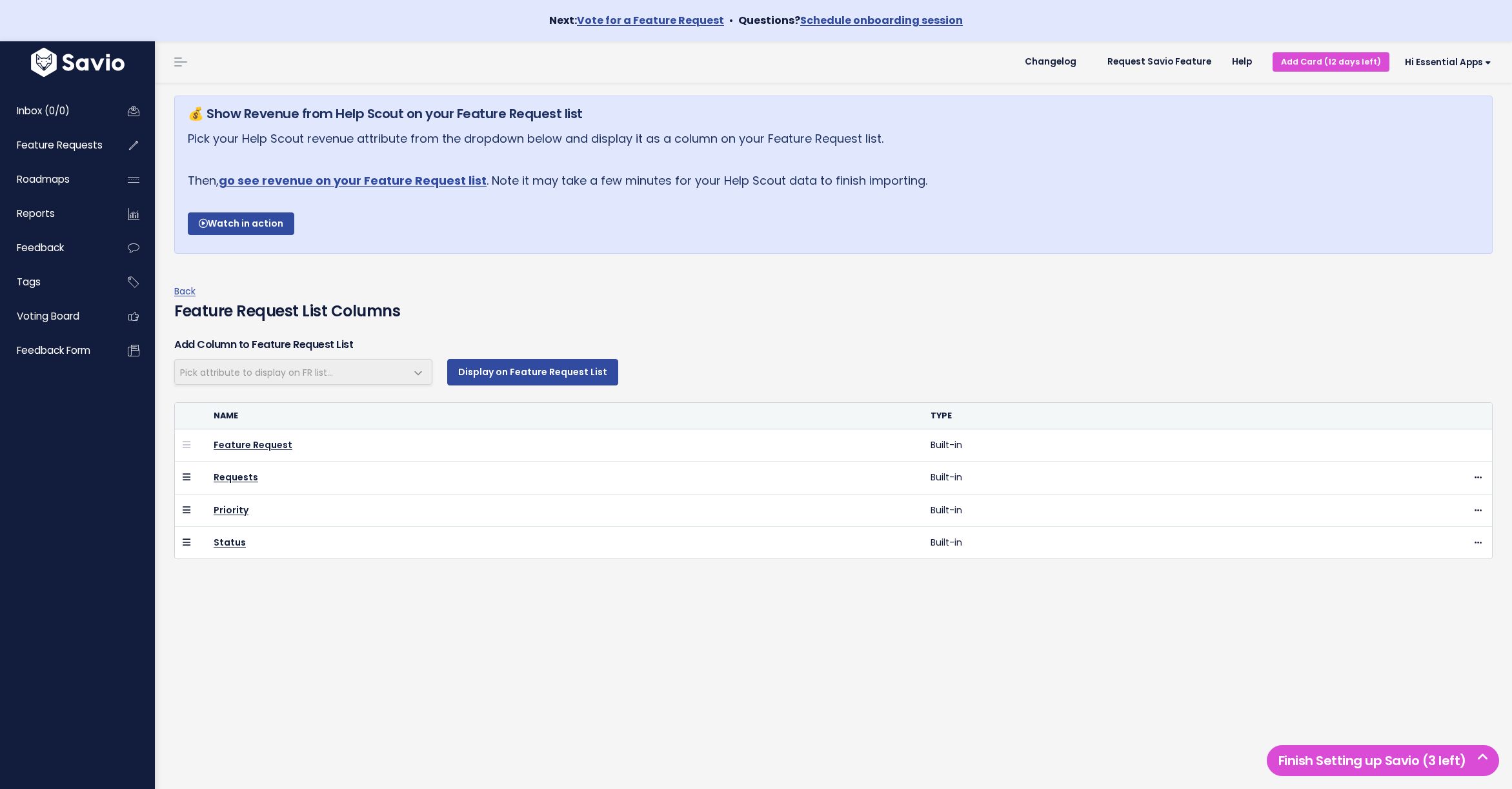
select select
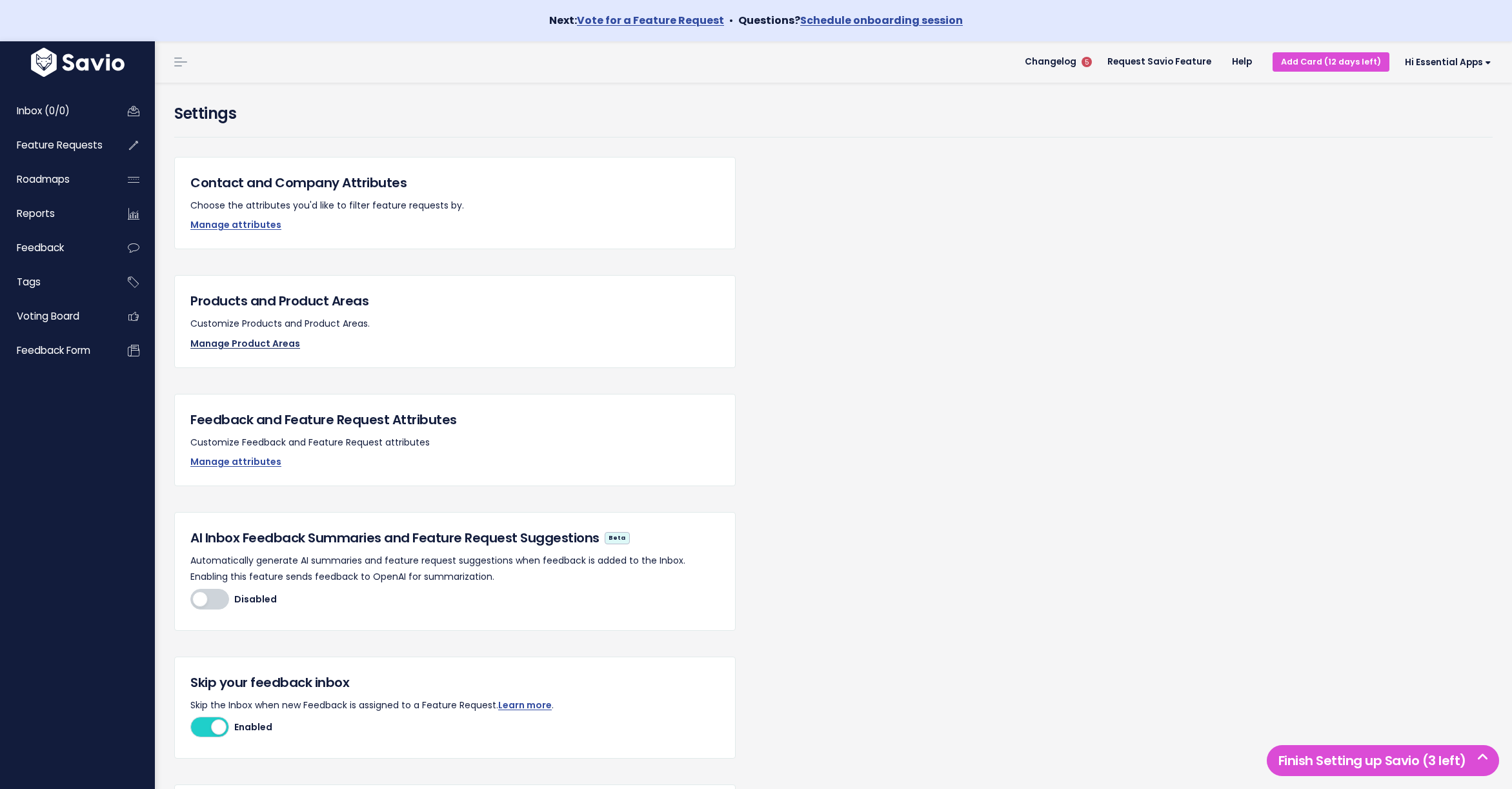
click at [230, 342] on link "Manage Product Areas" at bounding box center [245, 343] width 110 height 13
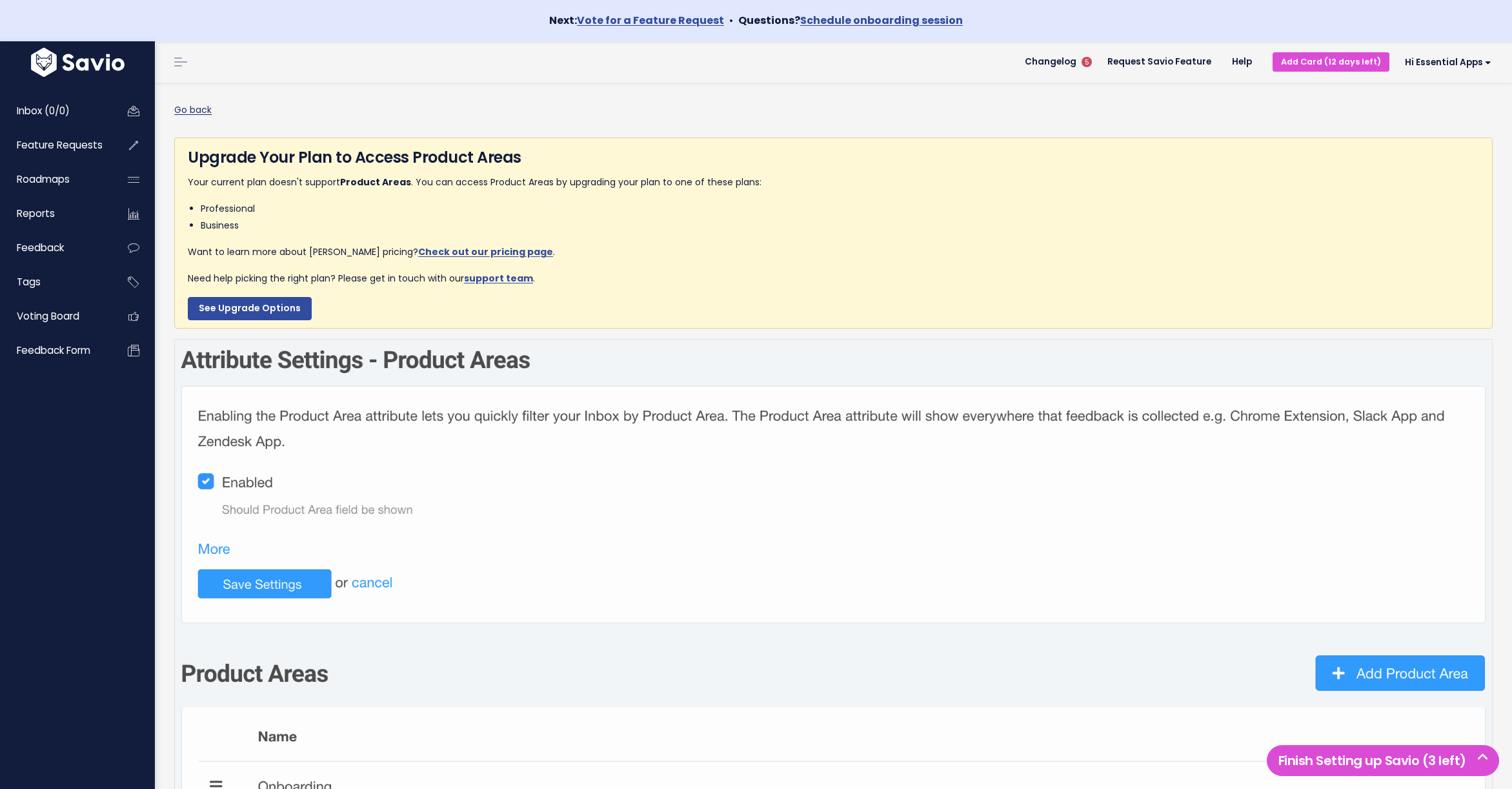
click at [189, 111] on link "Go back" at bounding box center [193, 110] width 37 height 13
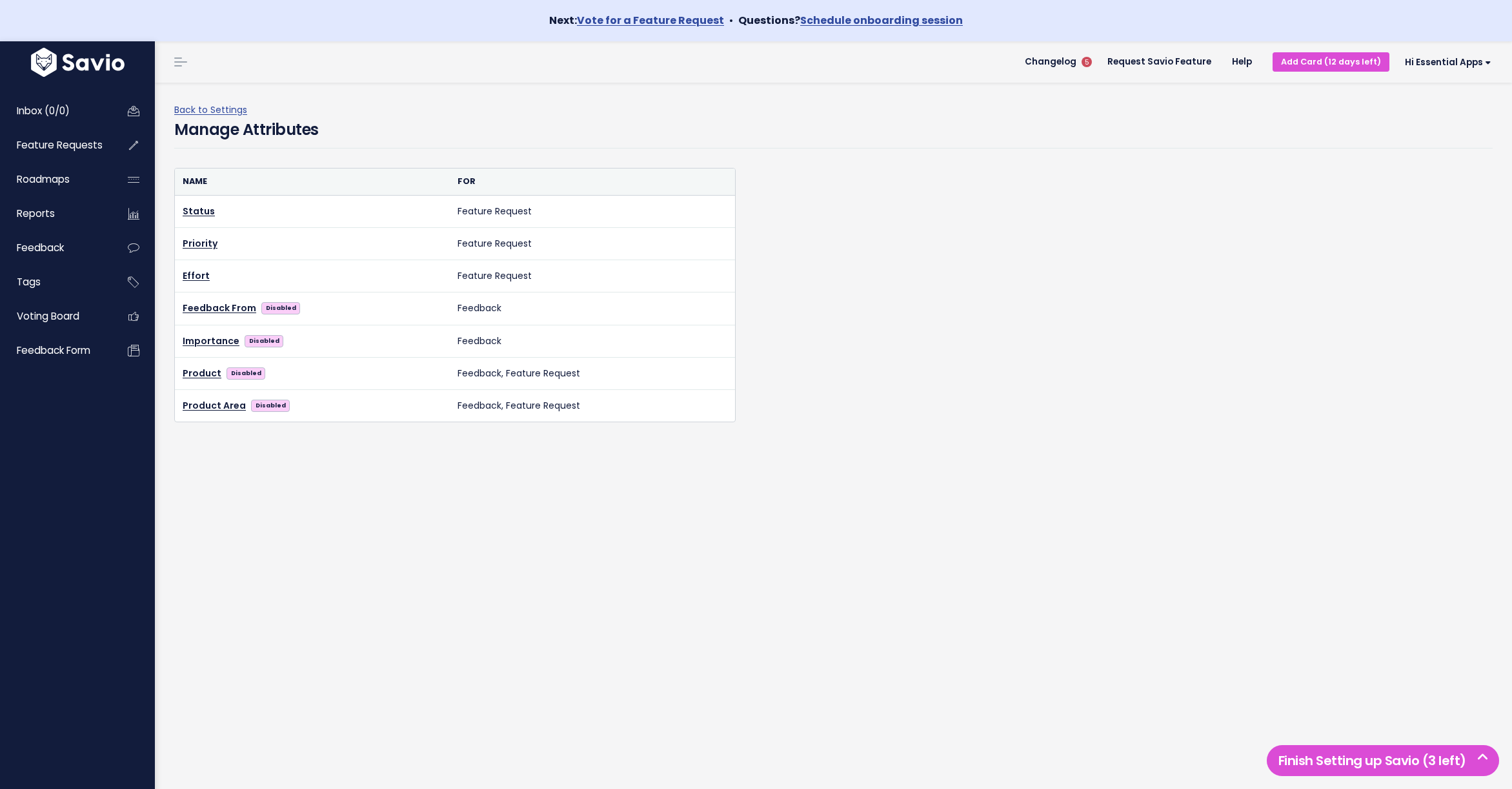
click at [189, 111] on link "Back to Settings" at bounding box center [211, 110] width 73 height 13
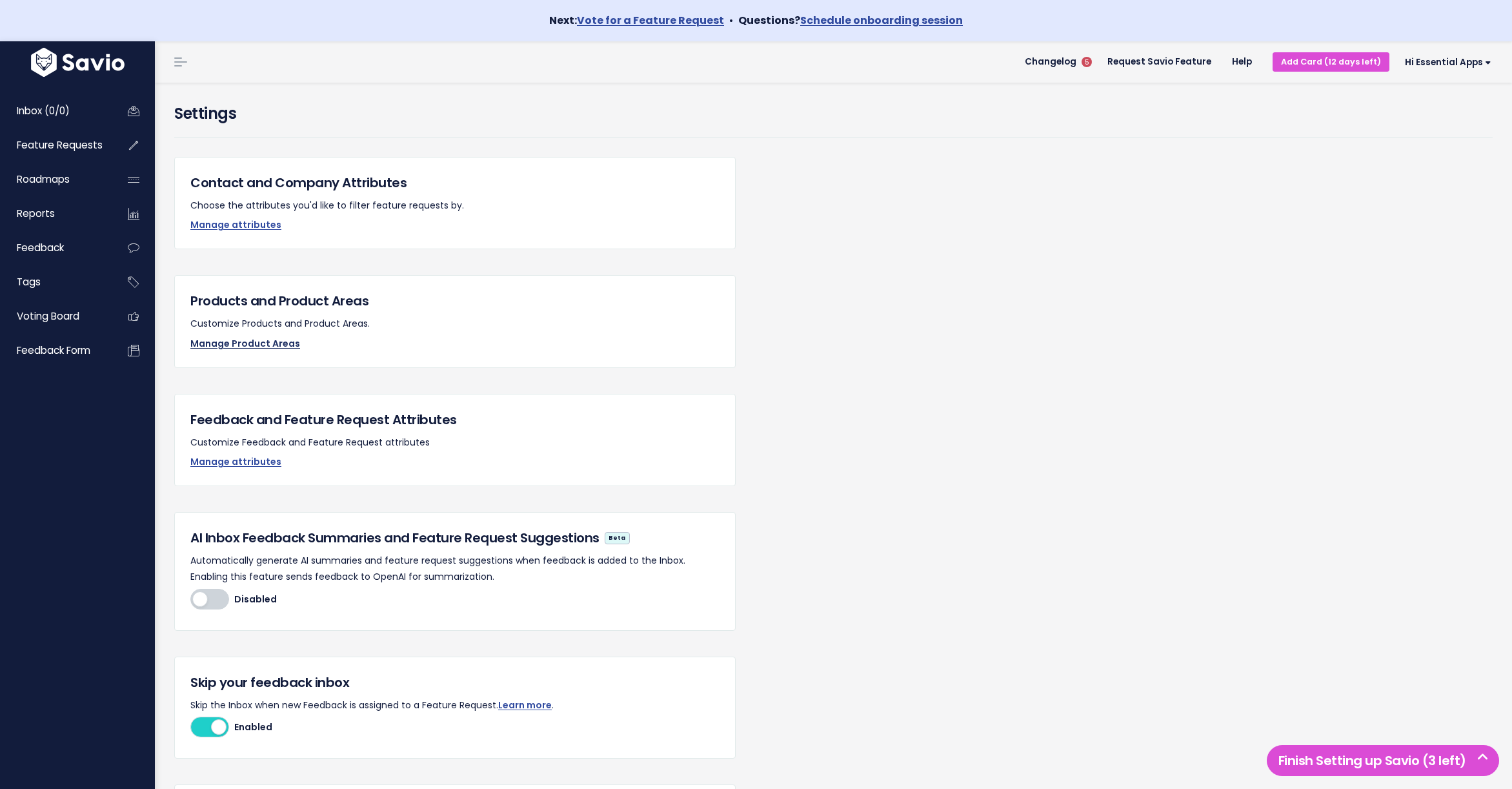
click at [219, 345] on link "Manage Product Areas" at bounding box center [245, 343] width 110 height 13
click at [227, 459] on link "Manage attributes" at bounding box center [236, 462] width 91 height 13
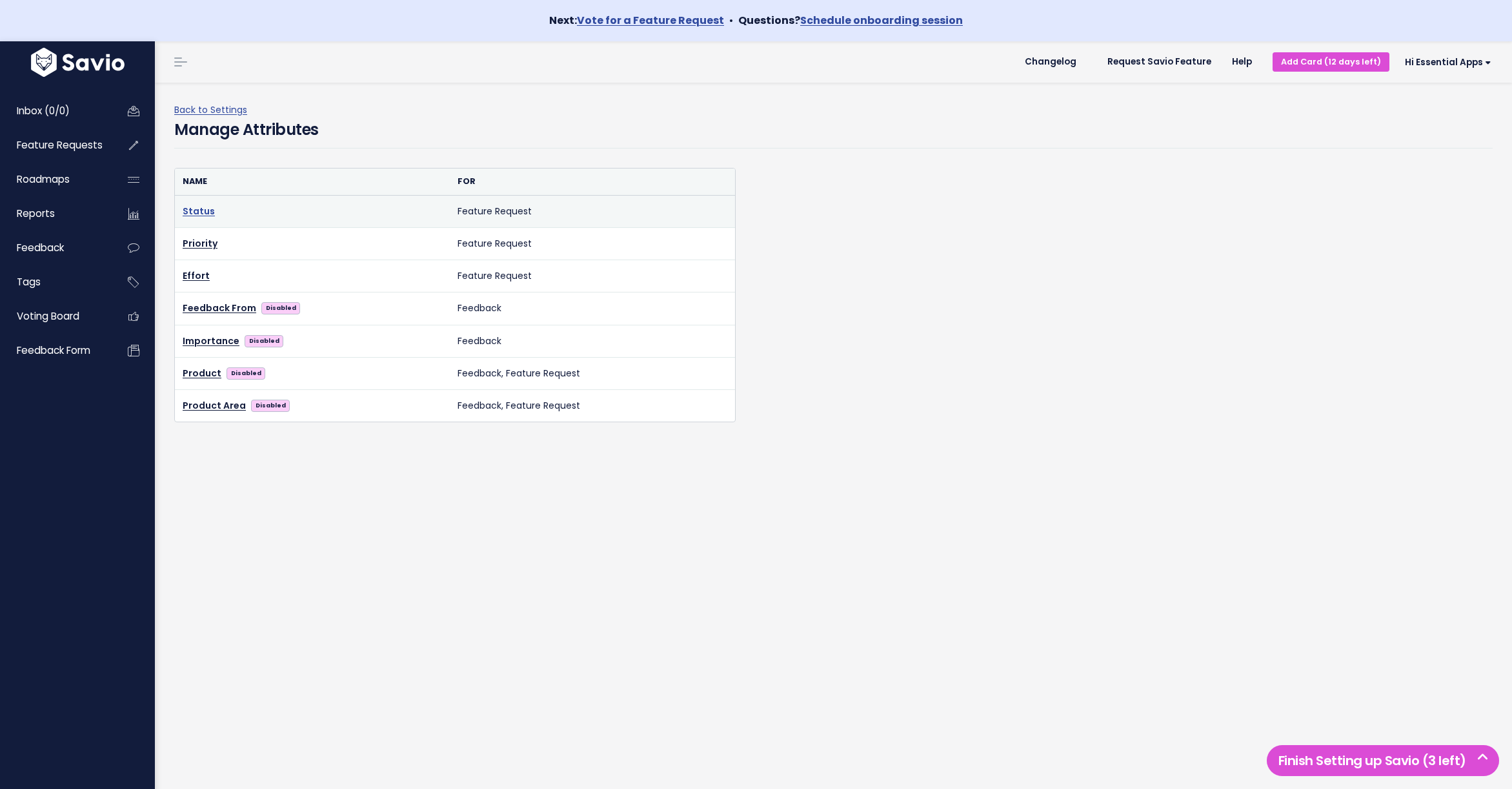
click at [199, 208] on link "Status" at bounding box center [198, 211] width 33 height 13
click at [46, 152] on span "Feature Requests" at bounding box center [60, 145] width 86 height 14
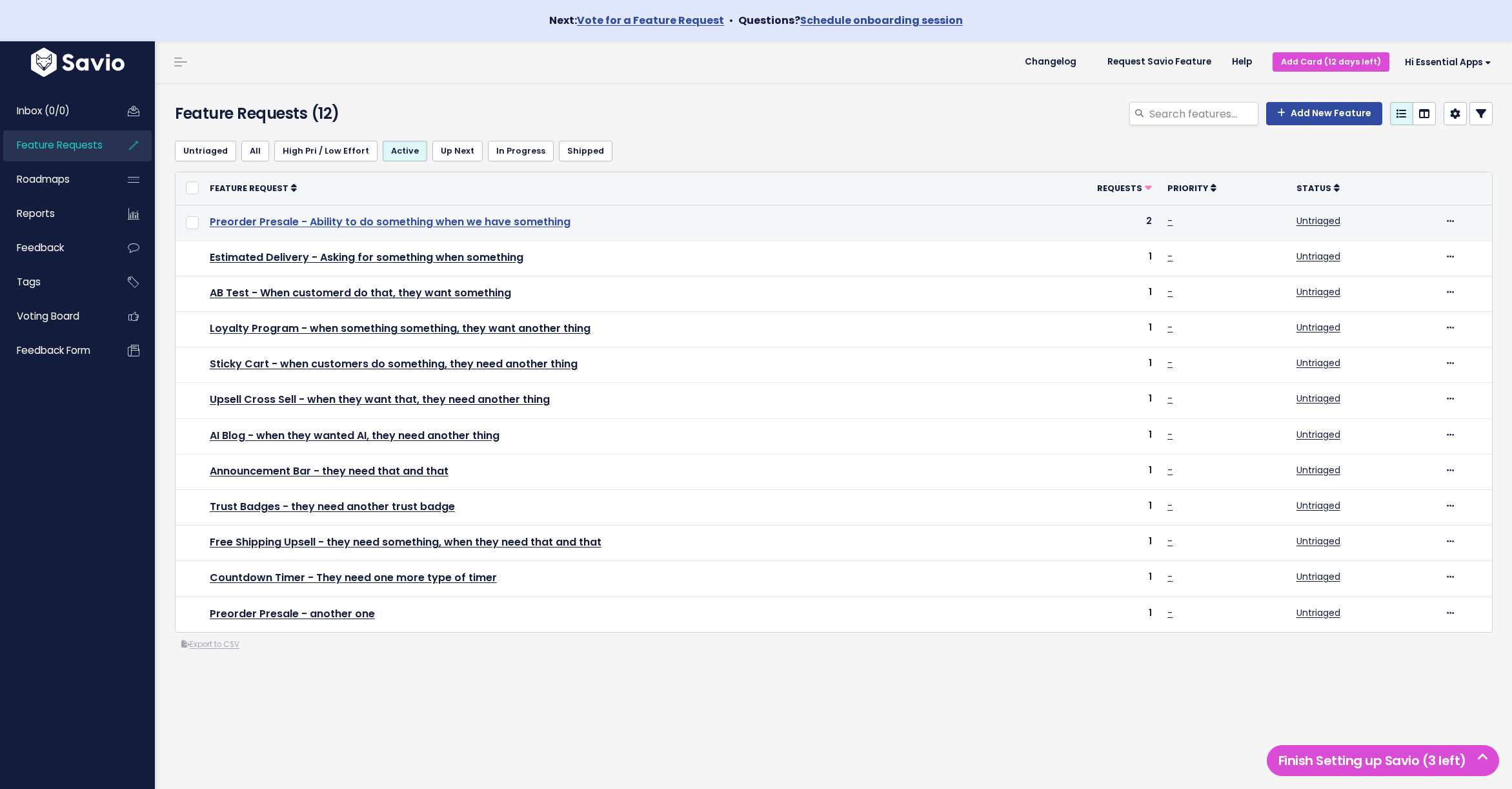
click at [283, 219] on link "Preorder Presale - Ability to do something when we have something" at bounding box center [390, 221] width 360 height 15
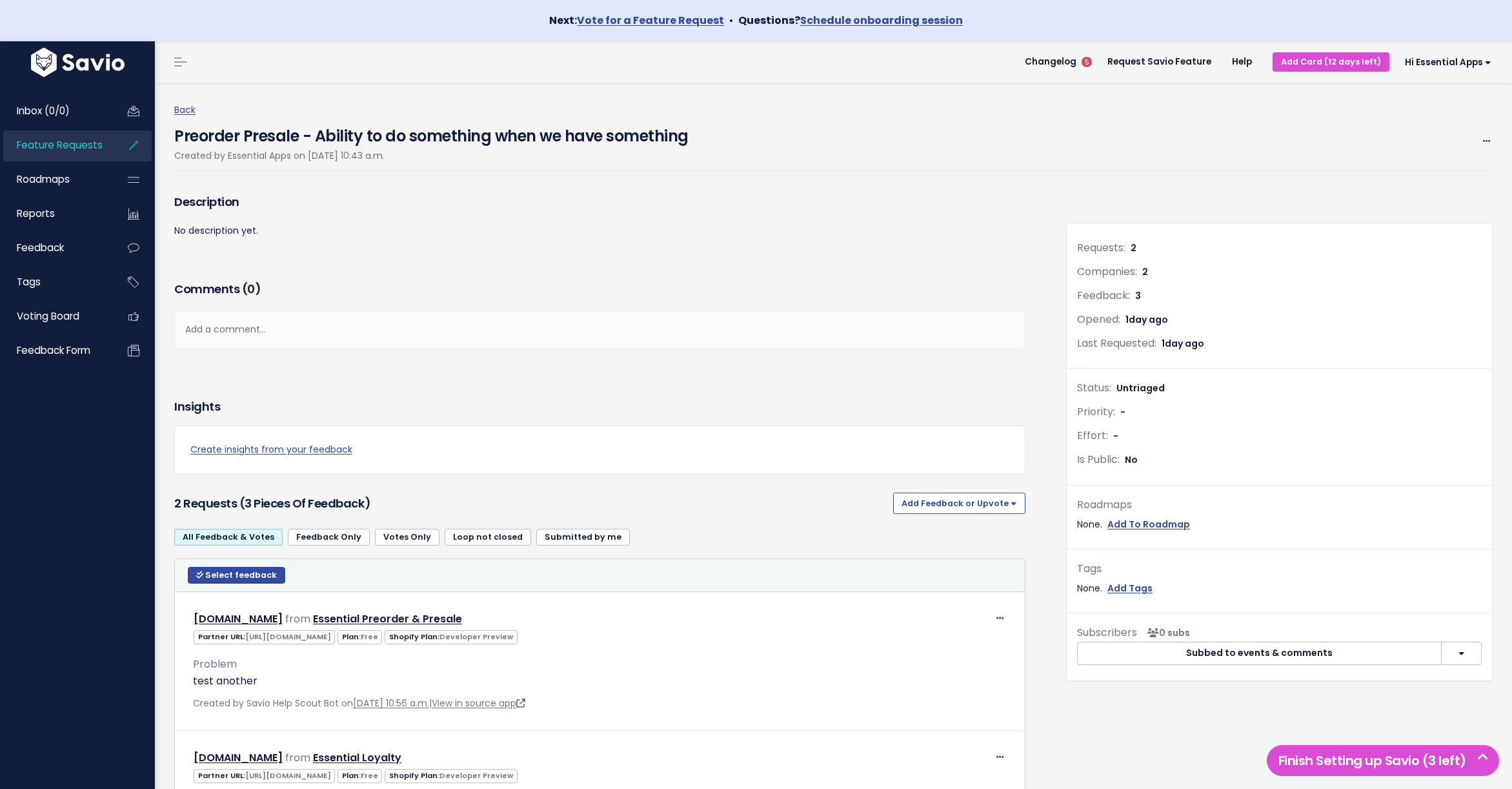
click at [72, 150] on span "Feature Requests" at bounding box center [60, 145] width 86 height 14
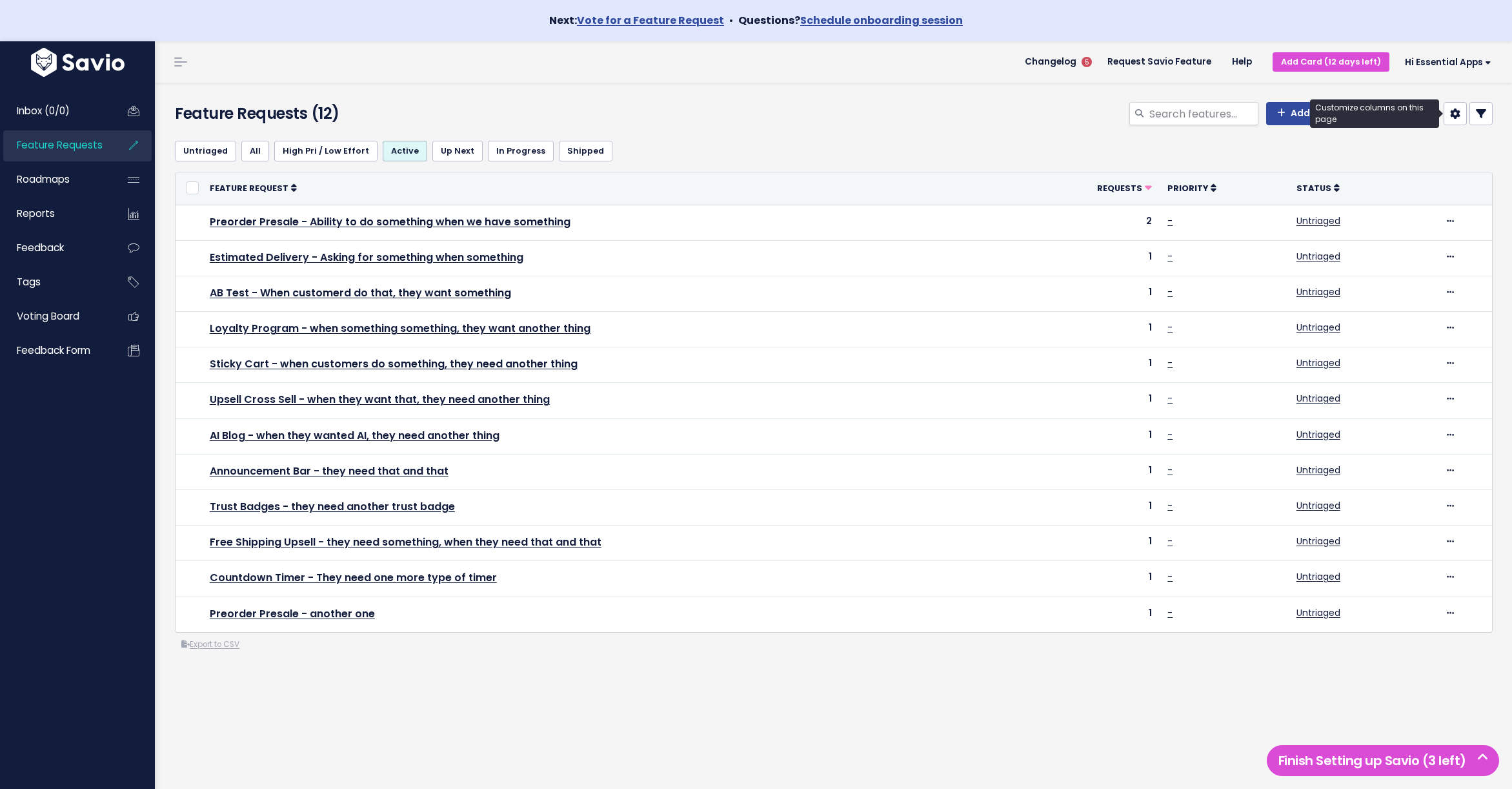
click at [1453, 118] on icon at bounding box center [1455, 113] width 10 height 10
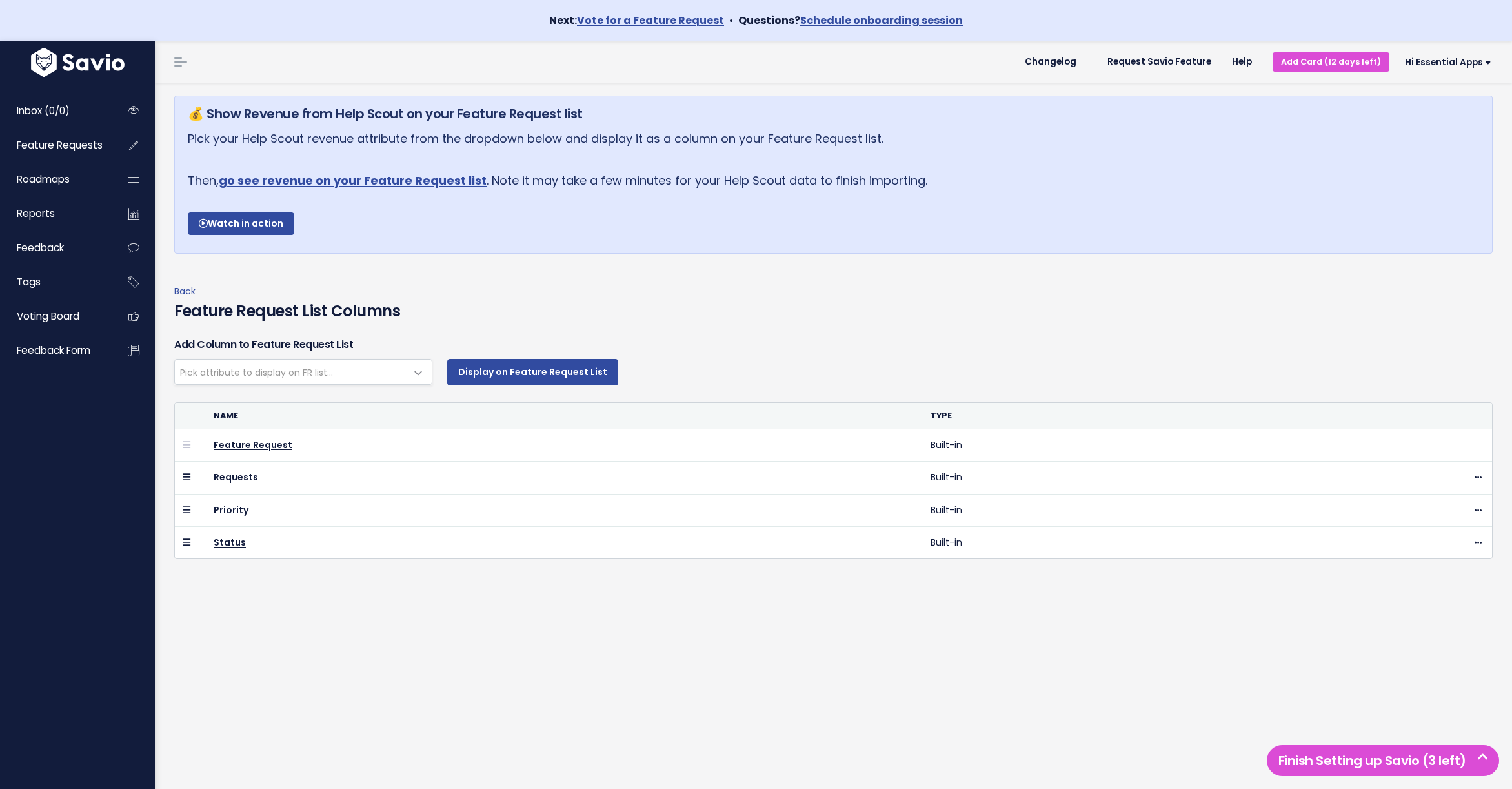
select select
click at [339, 373] on span "Pick attribute to display on FR list..." at bounding box center [290, 372] width 231 height 25
click at [535, 293] on div "Back Feature Request List Columns" at bounding box center [833, 303] width 1318 height 39
